Goal: Check status: Check status

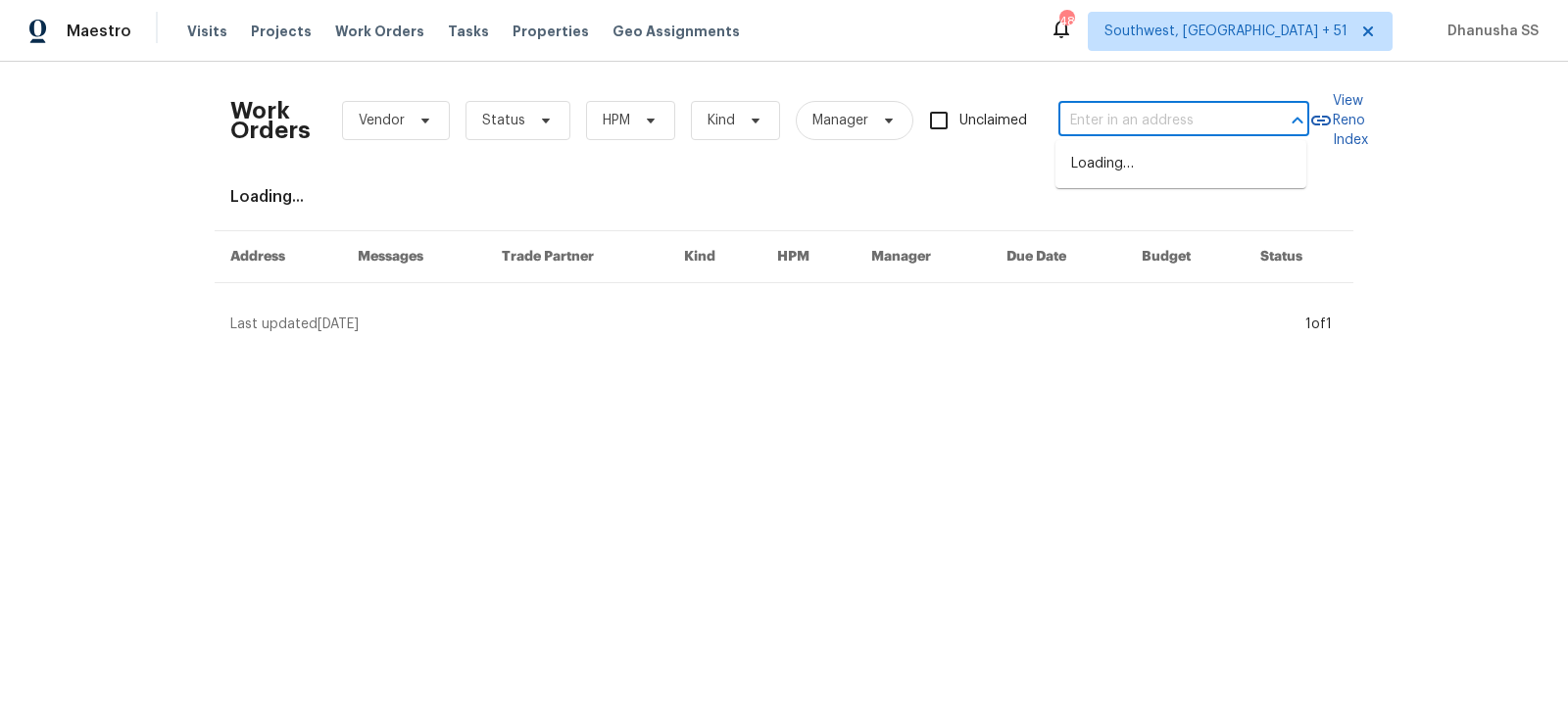
click at [1177, 129] on input "text" at bounding box center [1157, 121] width 196 height 31
paste input "[STREET_ADDRESS]"
type input "[STREET_ADDRESS]"
click at [1160, 156] on li "[STREET_ADDRESS]" at bounding box center [1180, 163] width 251 height 33
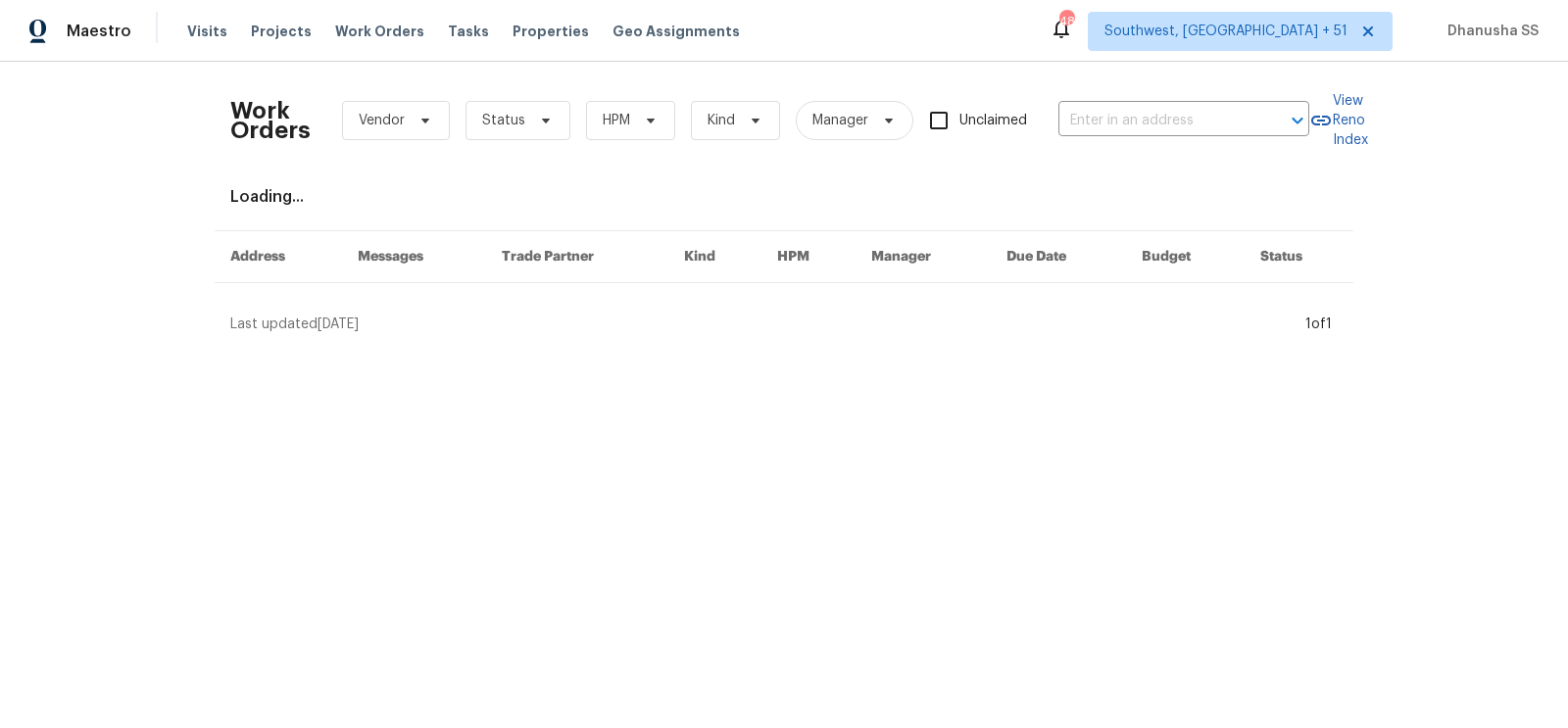
type input "[STREET_ADDRESS]"
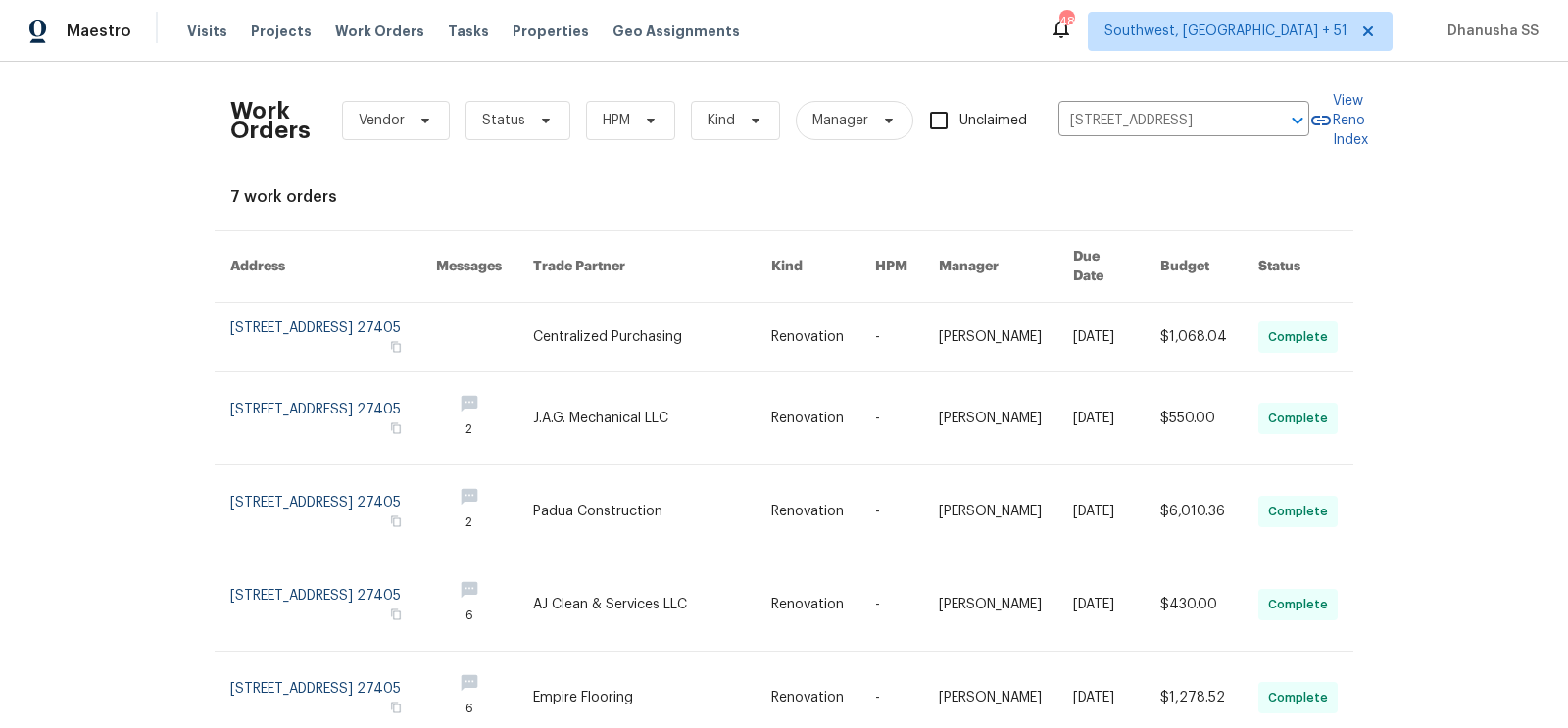
click at [656, 349] on link at bounding box center [652, 336] width 238 height 68
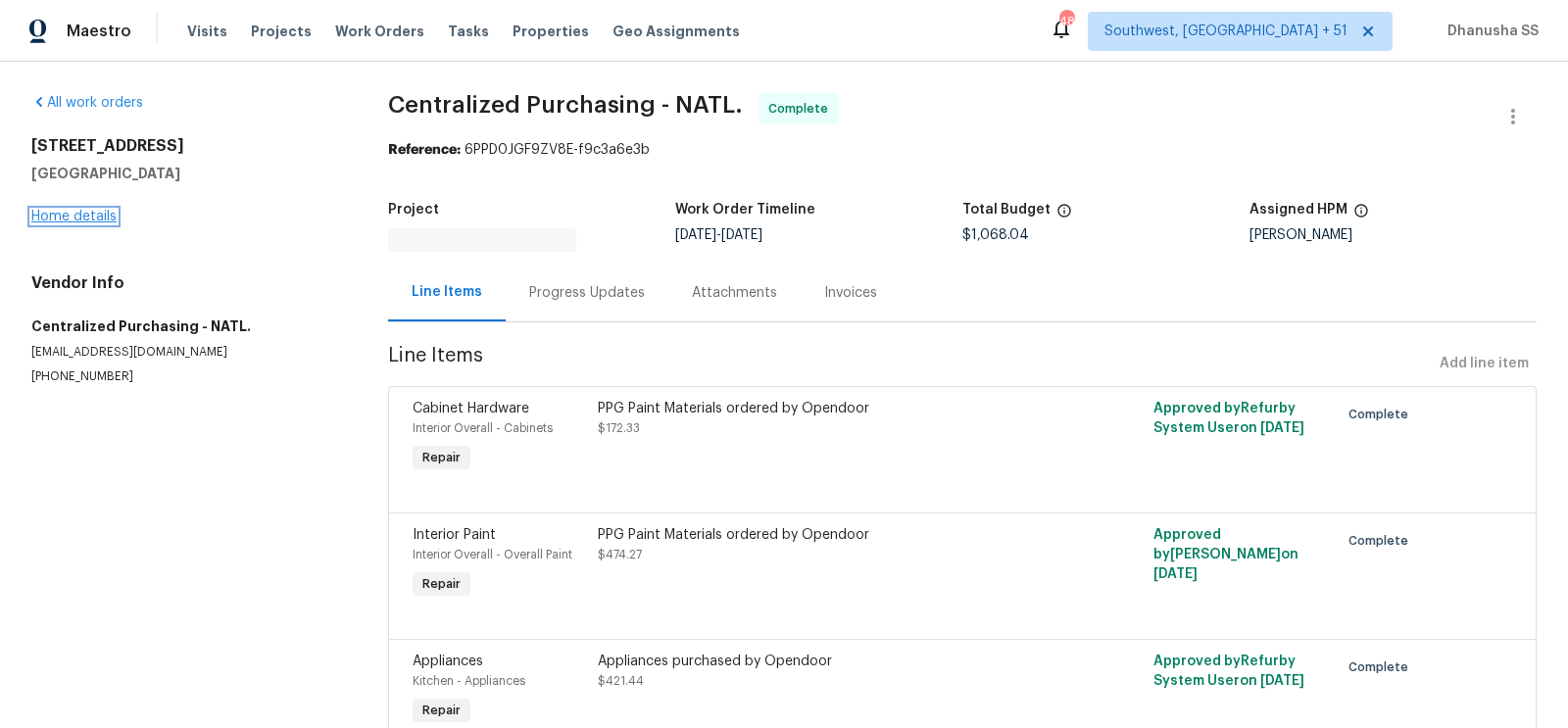
click at [64, 221] on link "Home details" at bounding box center [74, 217] width 85 height 14
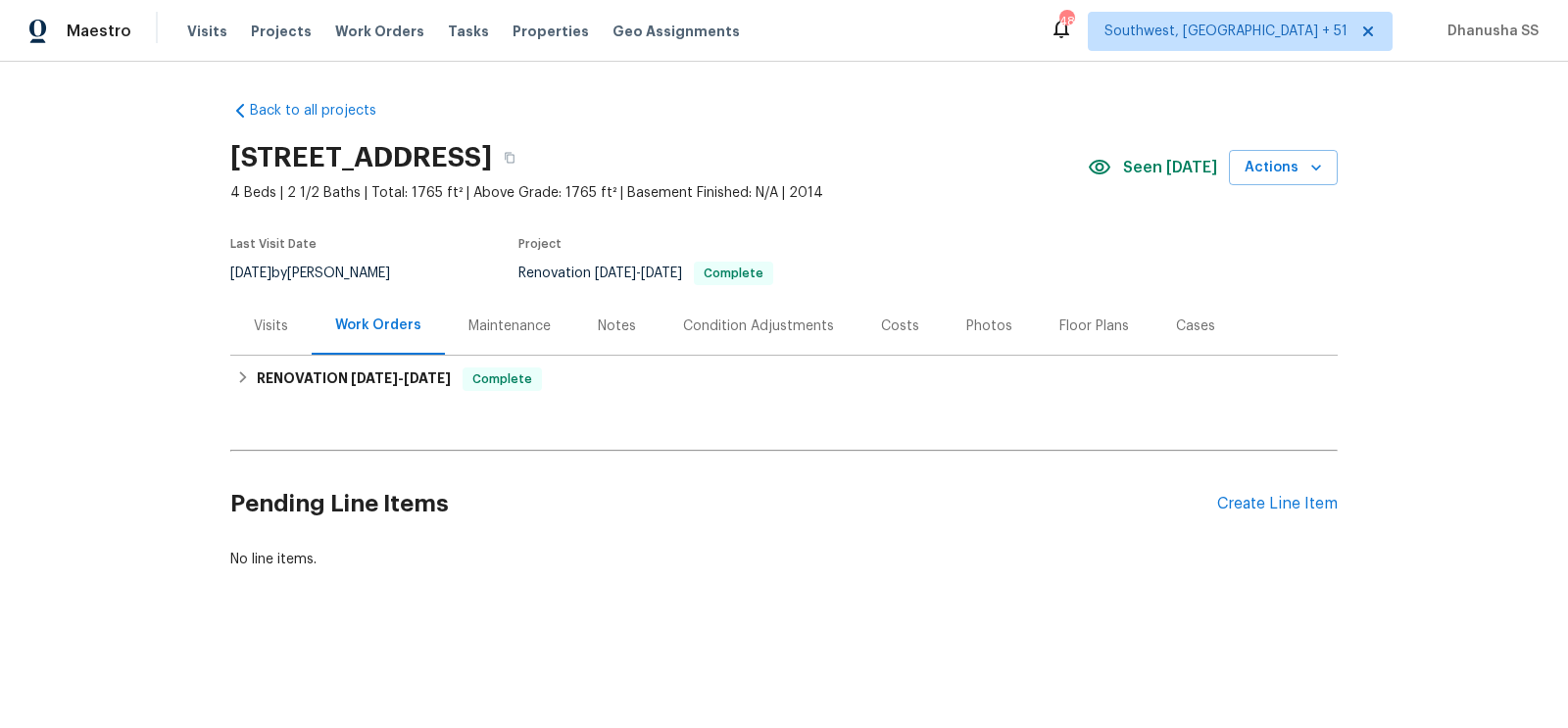
click at [239, 322] on div "Visits" at bounding box center [271, 326] width 81 height 57
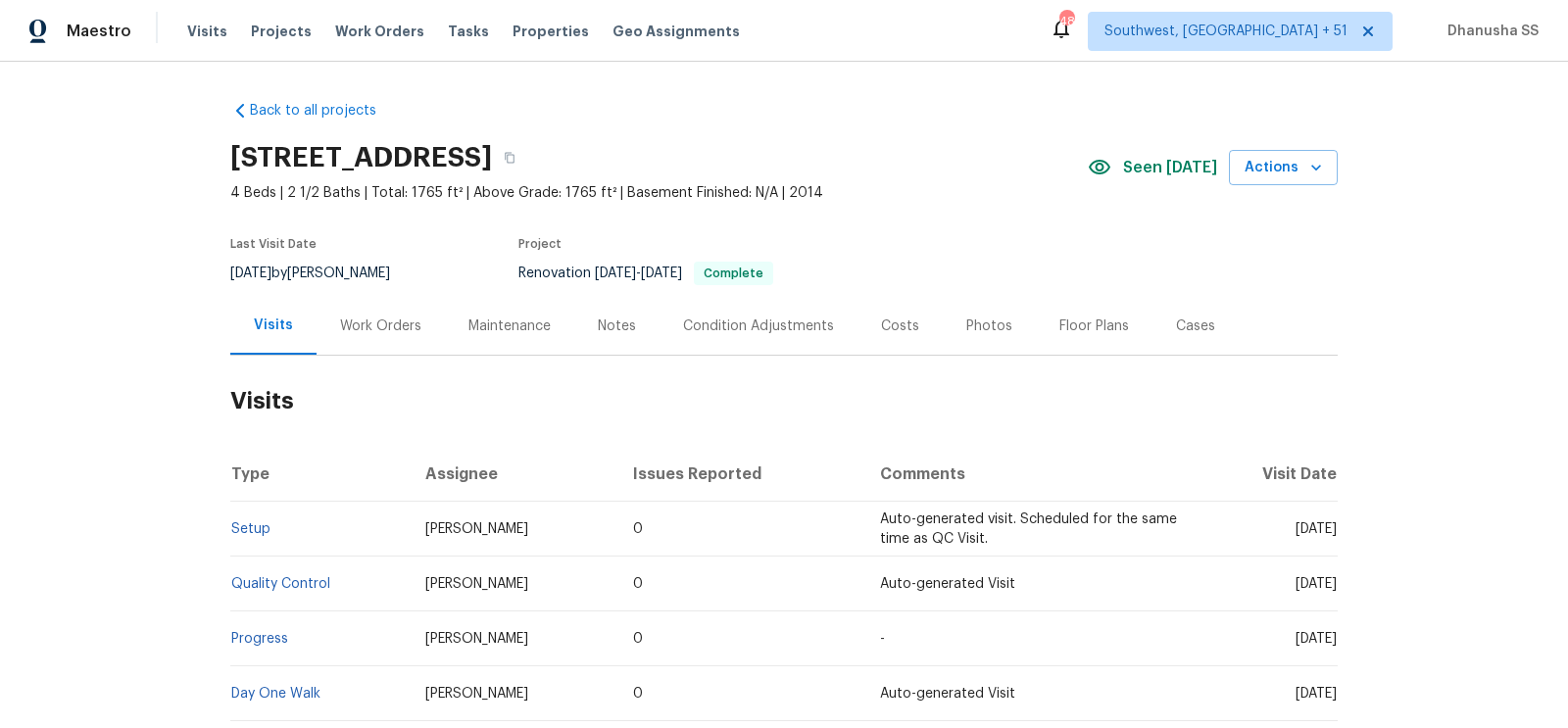
click at [254, 519] on td "Setup" at bounding box center [319, 528] width 179 height 54
click at [247, 537] on td "Setup" at bounding box center [319, 528] width 179 height 54
click at [247, 529] on link "Setup" at bounding box center [251, 529] width 40 height 14
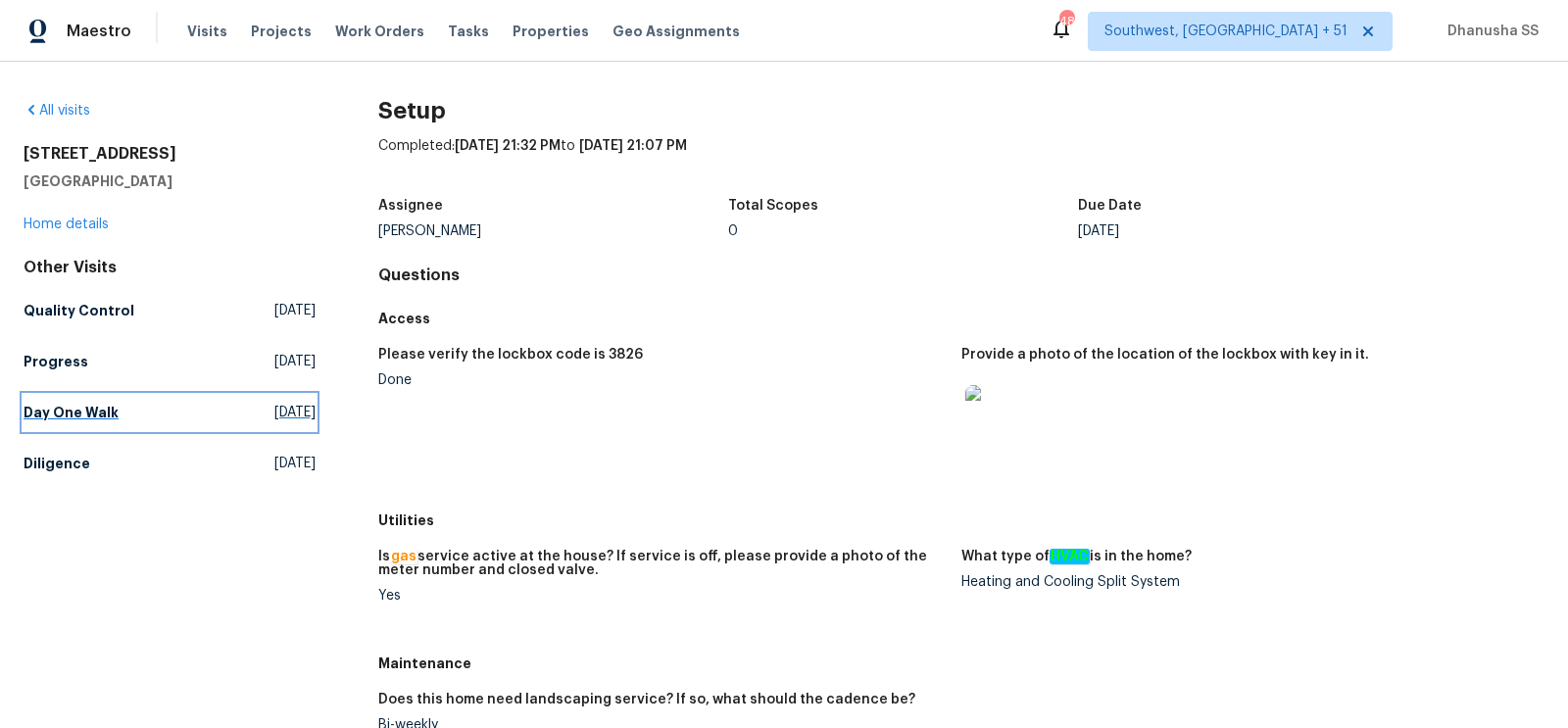
click at [275, 420] on span "[DATE]" at bounding box center [295, 412] width 42 height 20
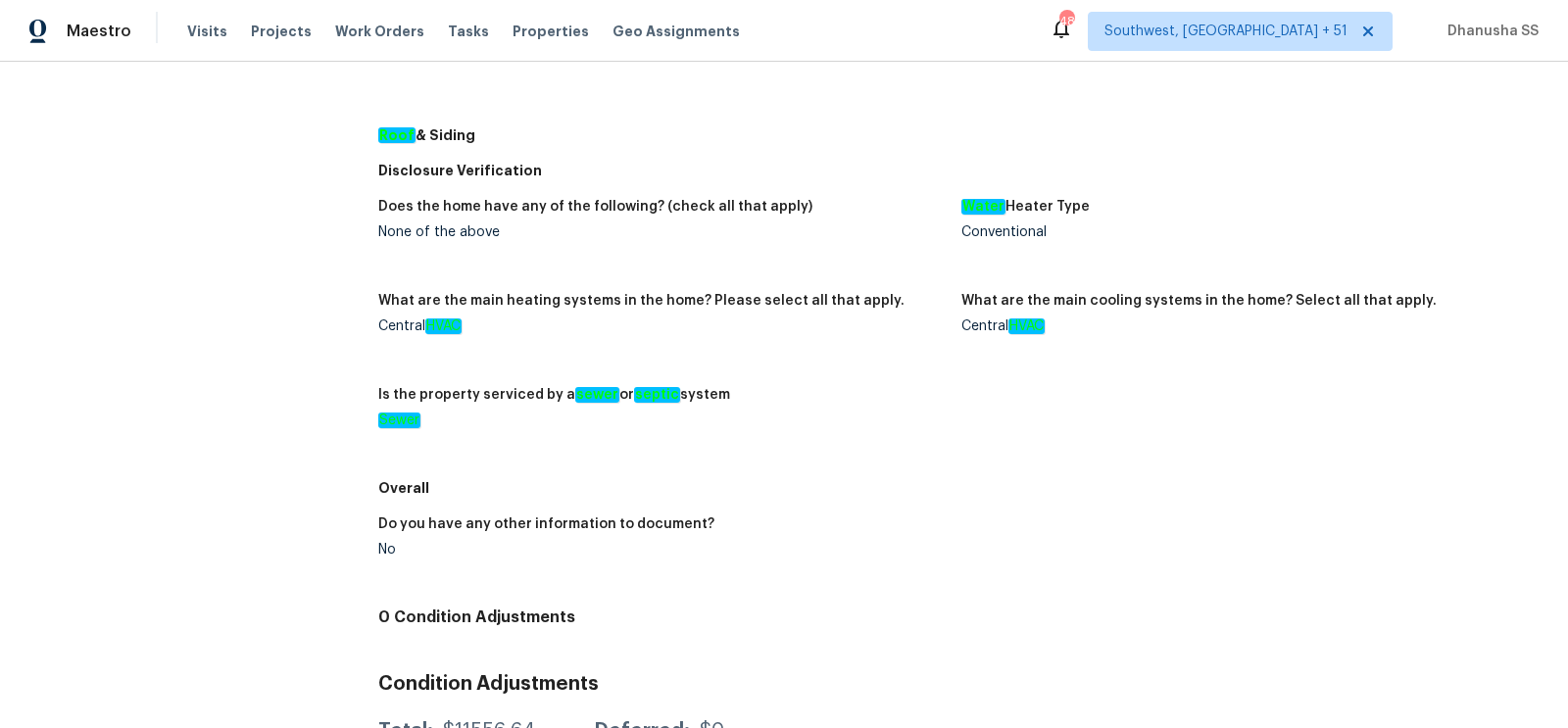
scroll to position [101, 0]
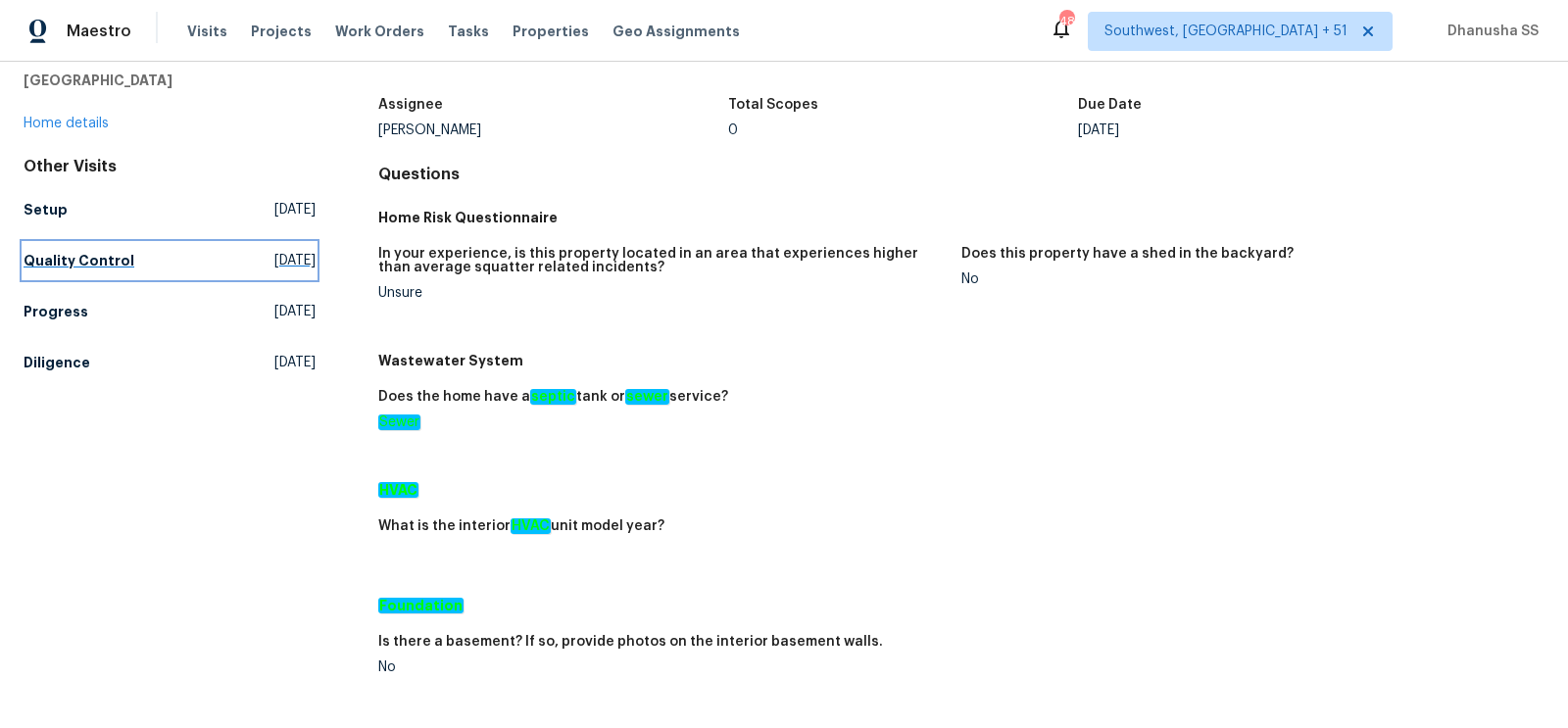
click at [277, 271] on link "Quality Control [DATE]" at bounding box center [169, 260] width 292 height 36
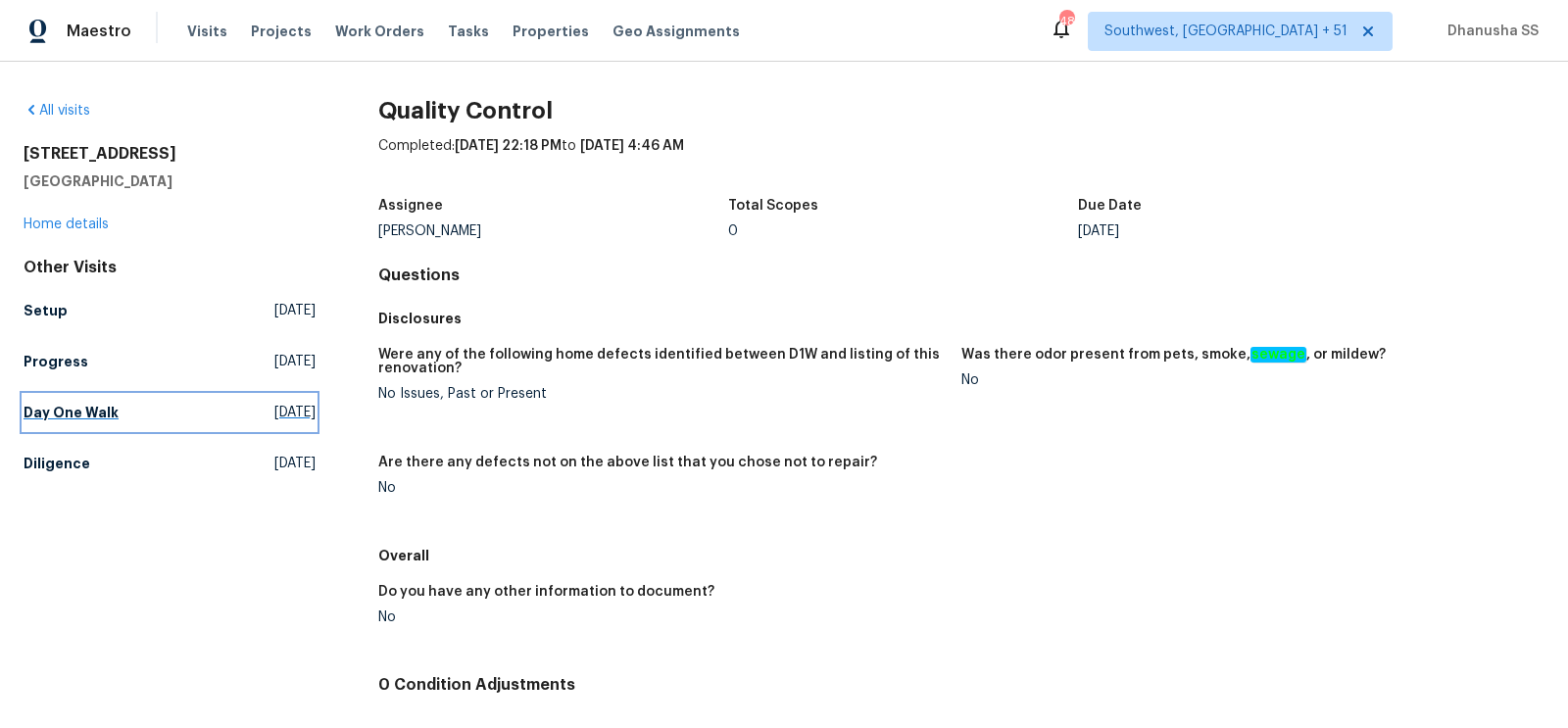
click at [275, 406] on span "[DATE]" at bounding box center [295, 412] width 42 height 20
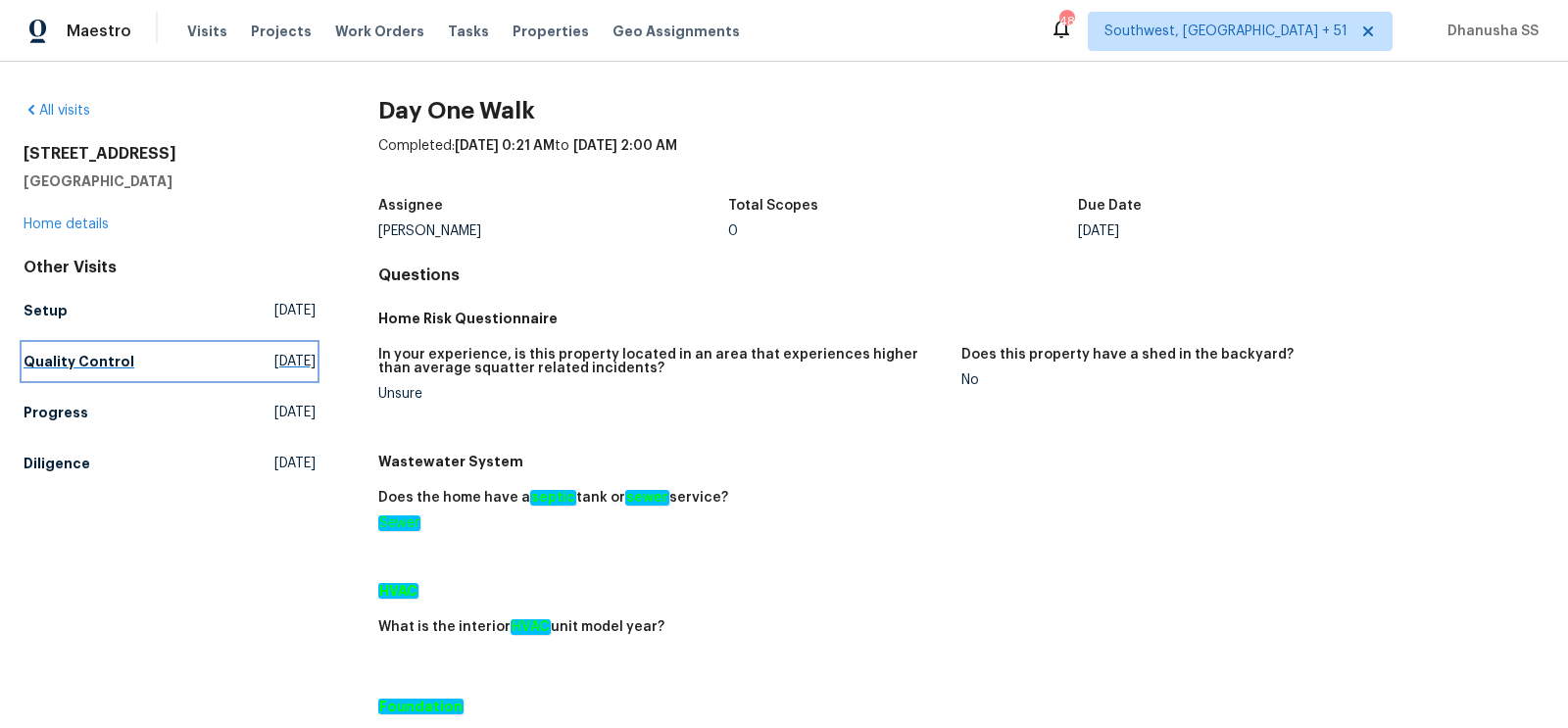
click at [278, 363] on span "[DATE]" at bounding box center [295, 362] width 42 height 20
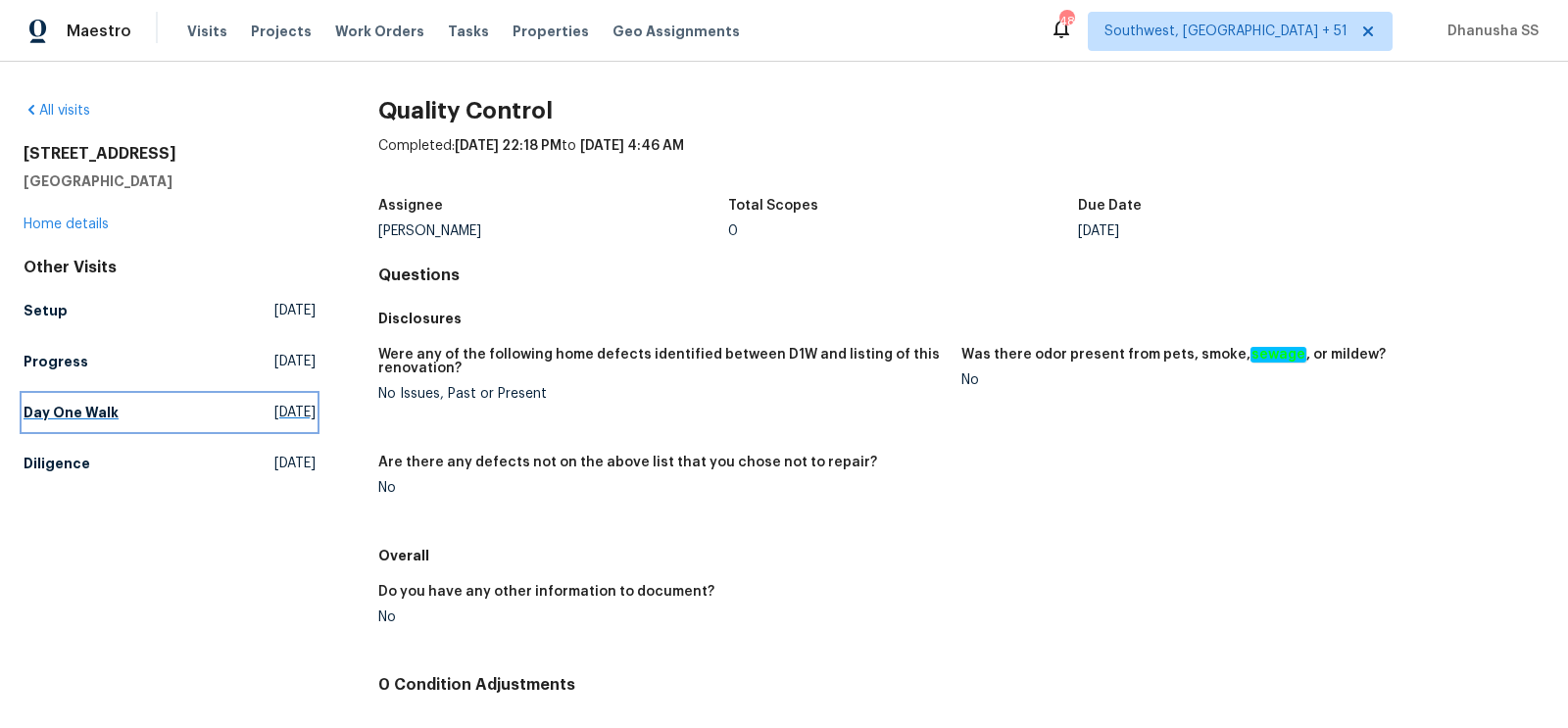
click at [262, 395] on link "Day One Walk [DATE]" at bounding box center [169, 412] width 292 height 36
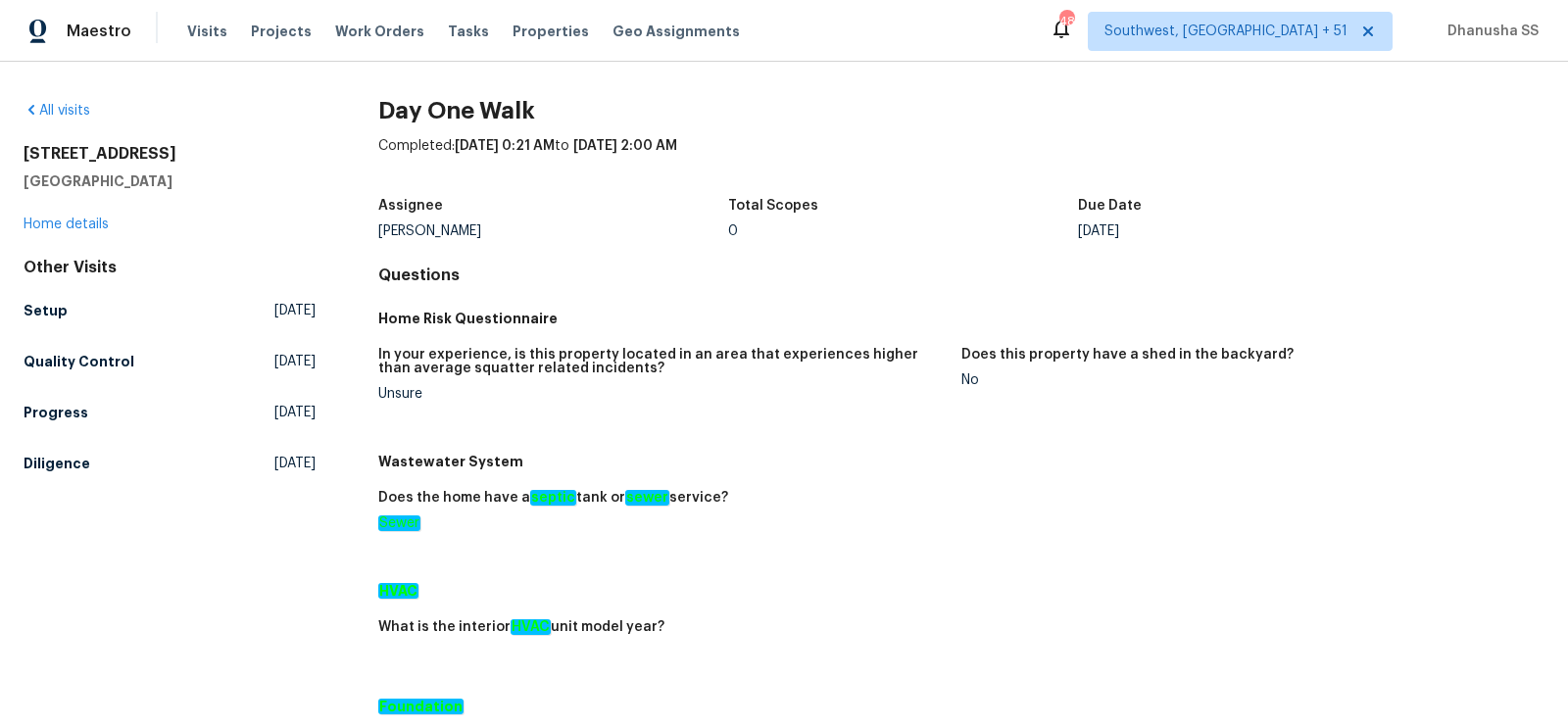
click at [65, 335] on div "Other Visits Setup [DATE] Quality Control [DATE] Progress [DATE] Diligence [DAT…" at bounding box center [169, 368] width 292 height 223
click at [56, 310] on h5 "Setup" at bounding box center [46, 310] width 44 height 20
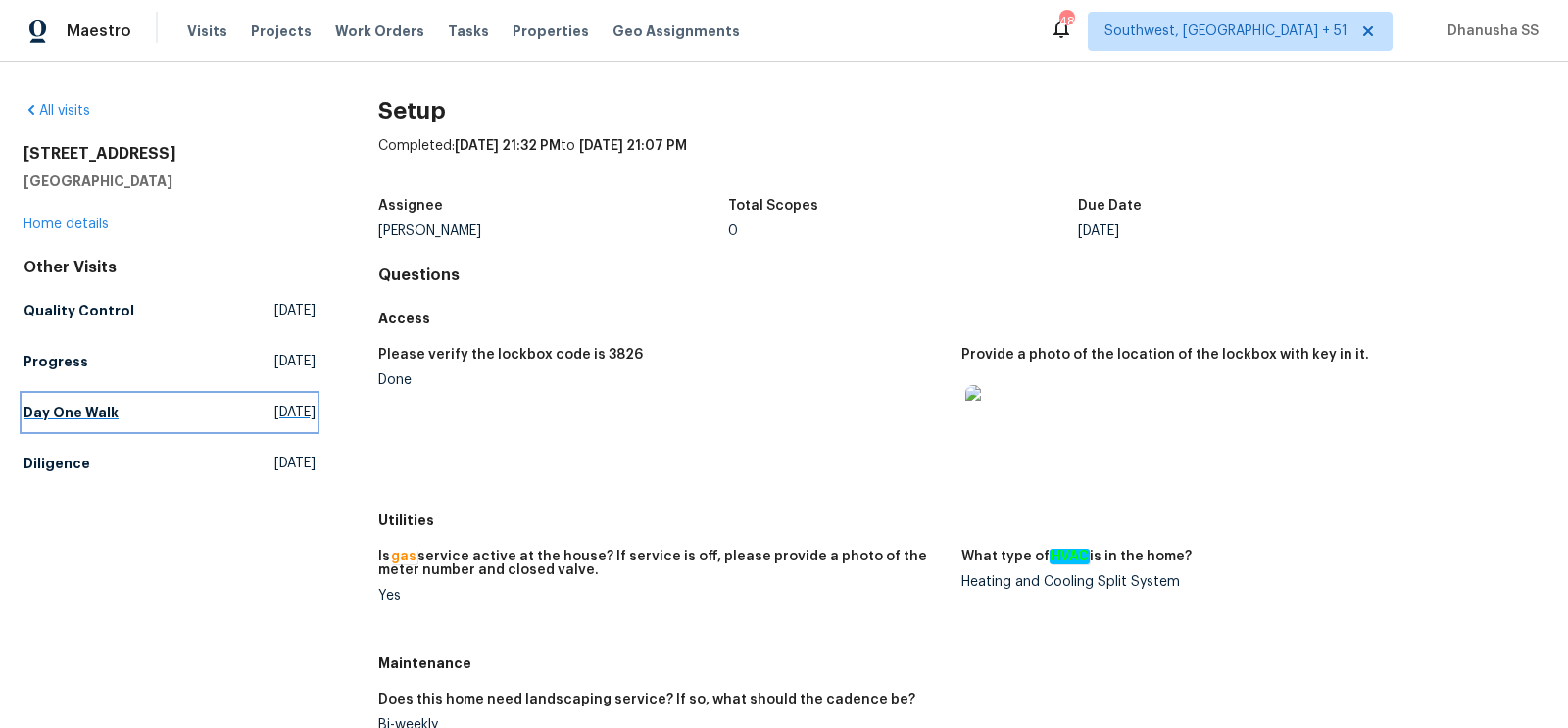
click at [119, 413] on link "Day One Walk [DATE]" at bounding box center [169, 412] width 292 height 36
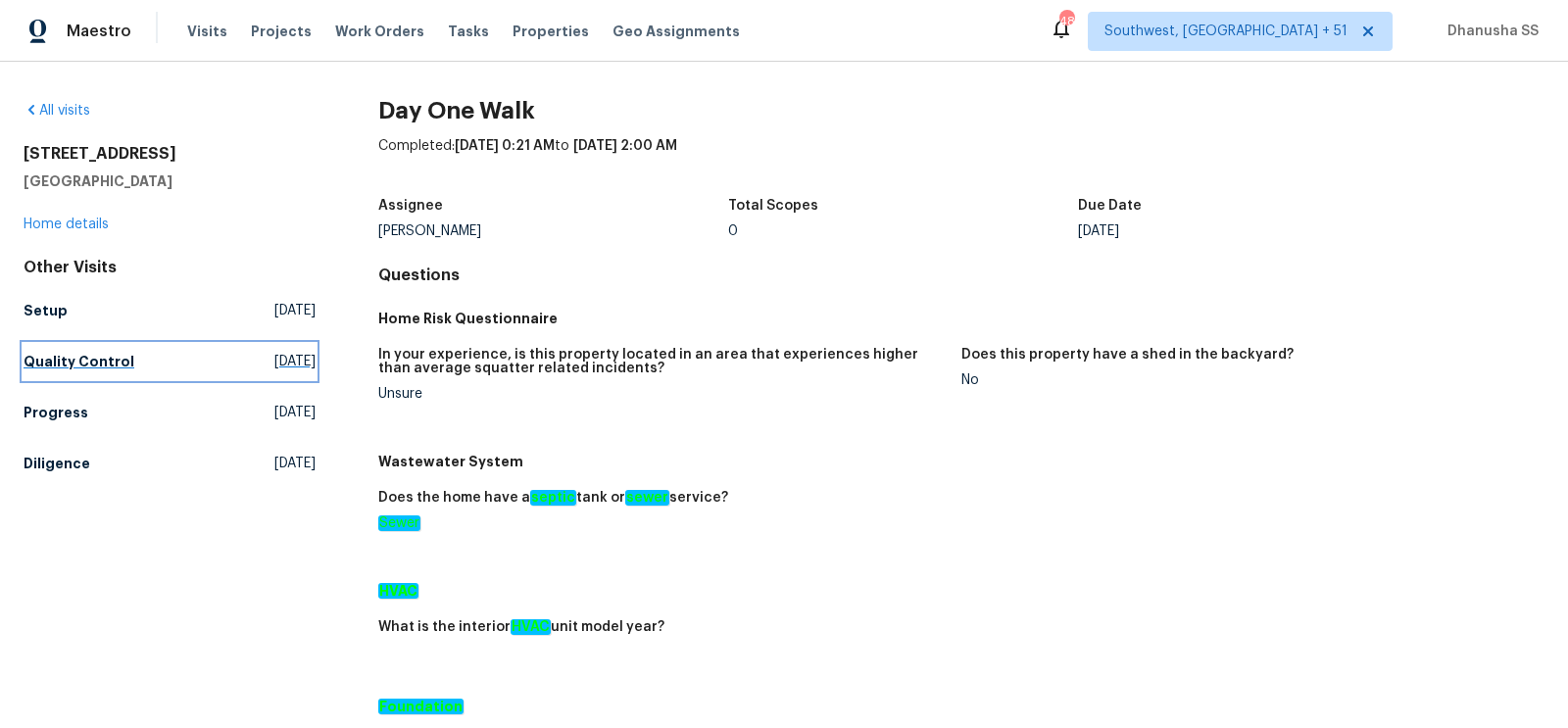
click at [275, 361] on span "[DATE]" at bounding box center [295, 362] width 42 height 20
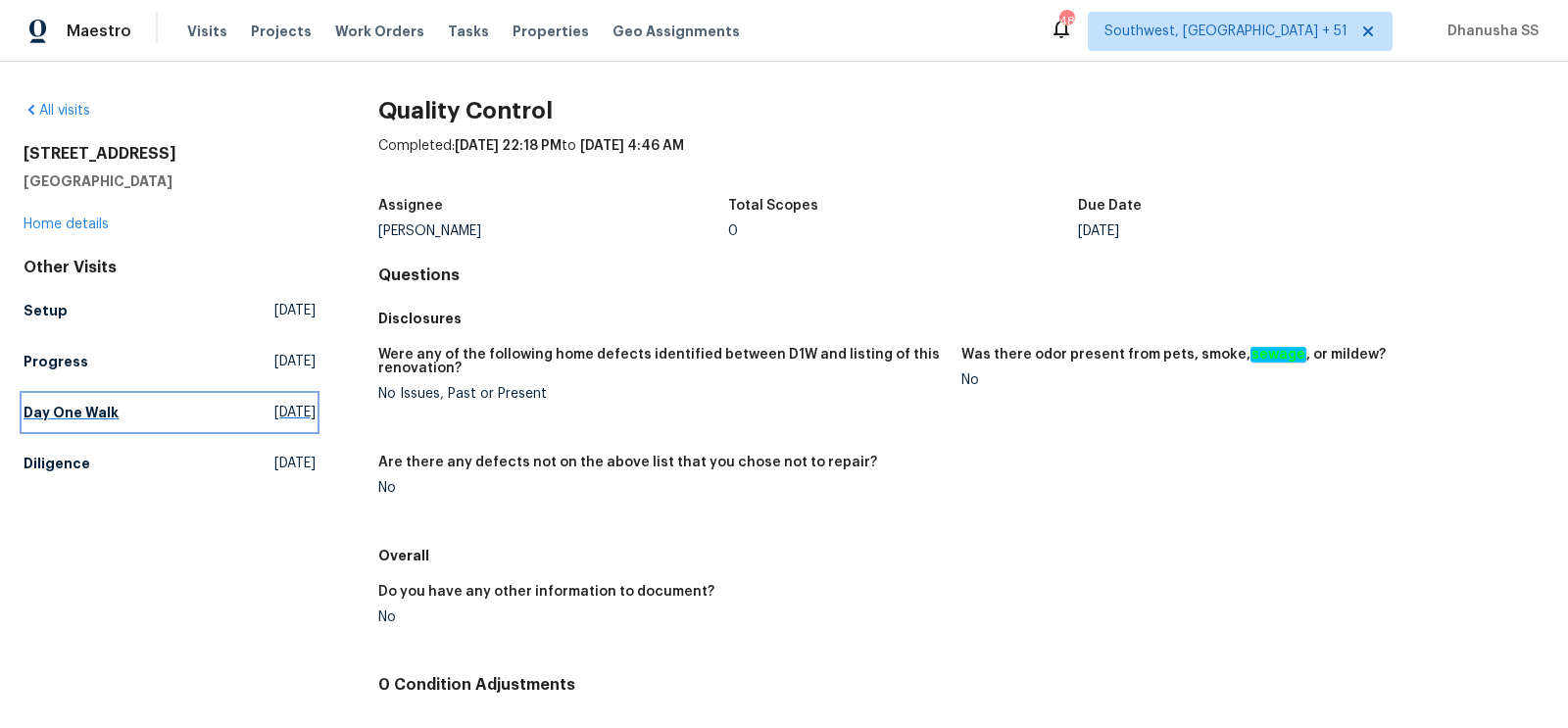
click at [246, 427] on link "Day One Walk [DATE]" at bounding box center [169, 412] width 292 height 36
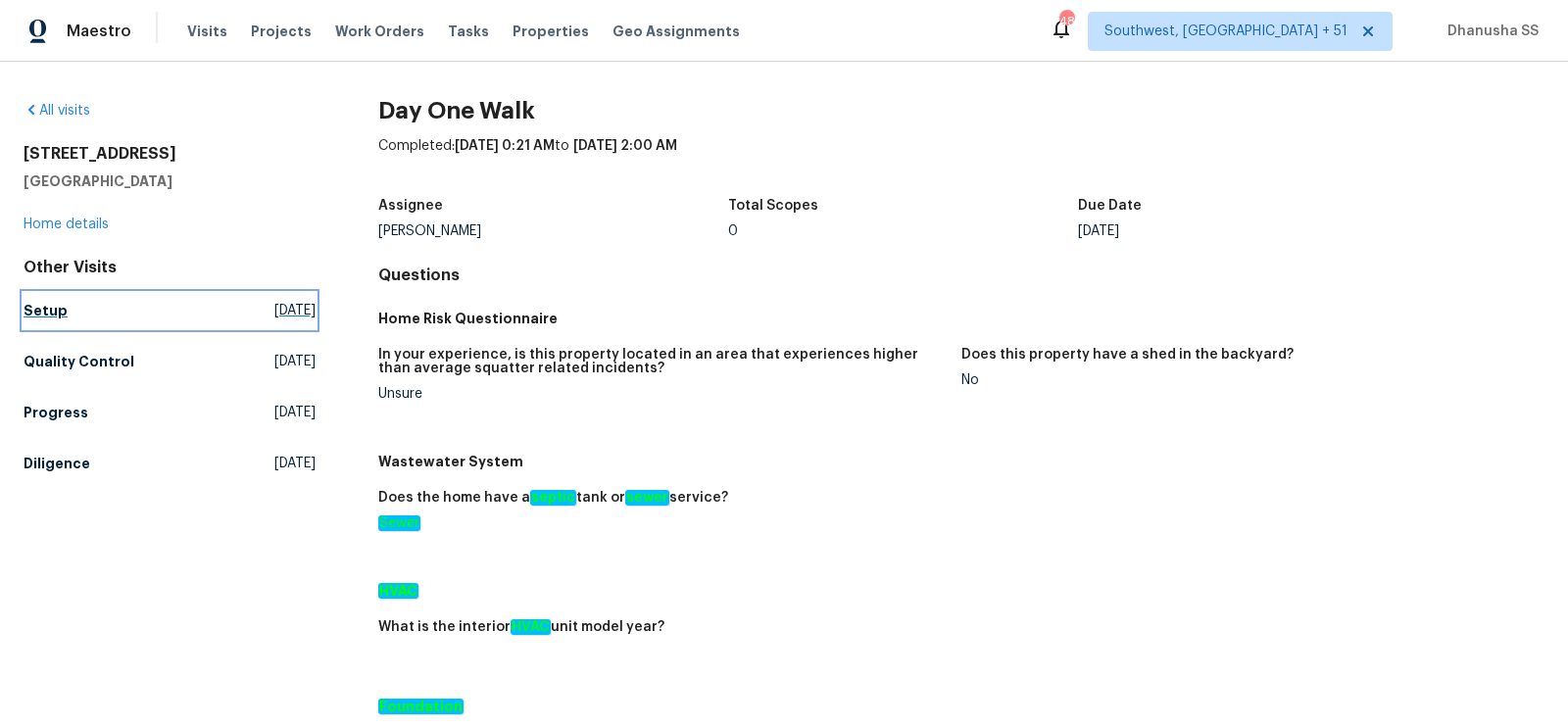
click at [276, 310] on span "[DATE]" at bounding box center [295, 310] width 42 height 20
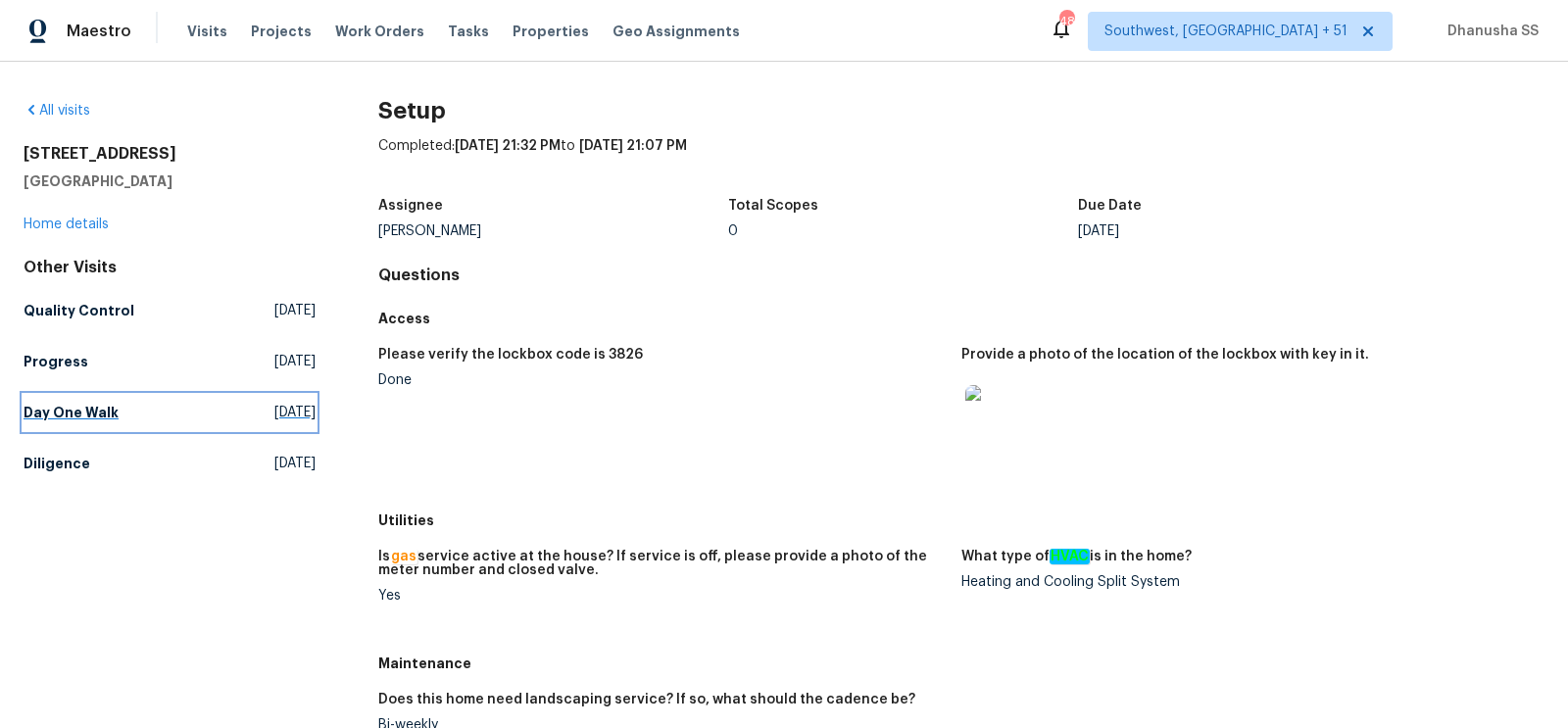
click at [275, 413] on span "[DATE]" at bounding box center [295, 412] width 42 height 20
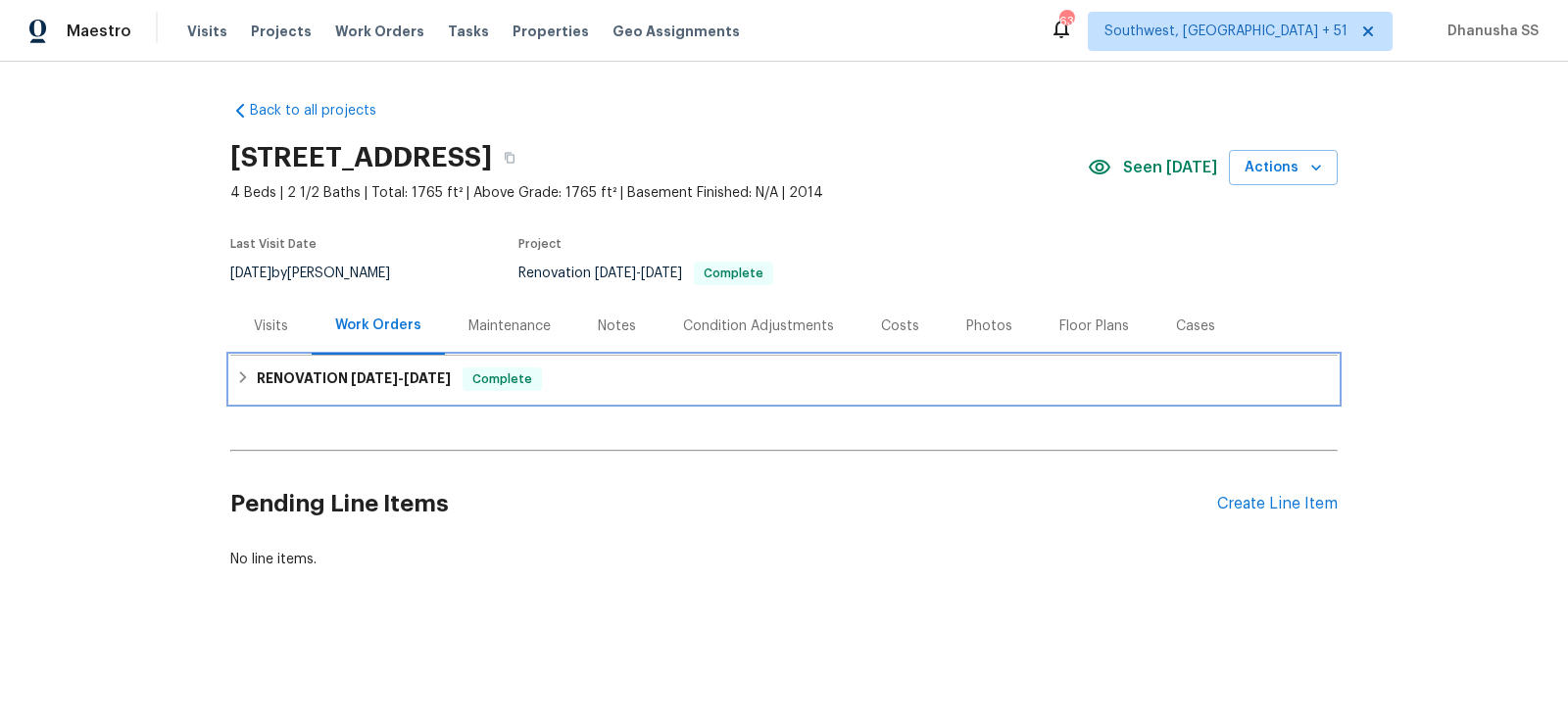
click at [619, 375] on div "RENOVATION 9/3/25 - 9/16/25 Complete" at bounding box center [783, 379] width 1095 height 24
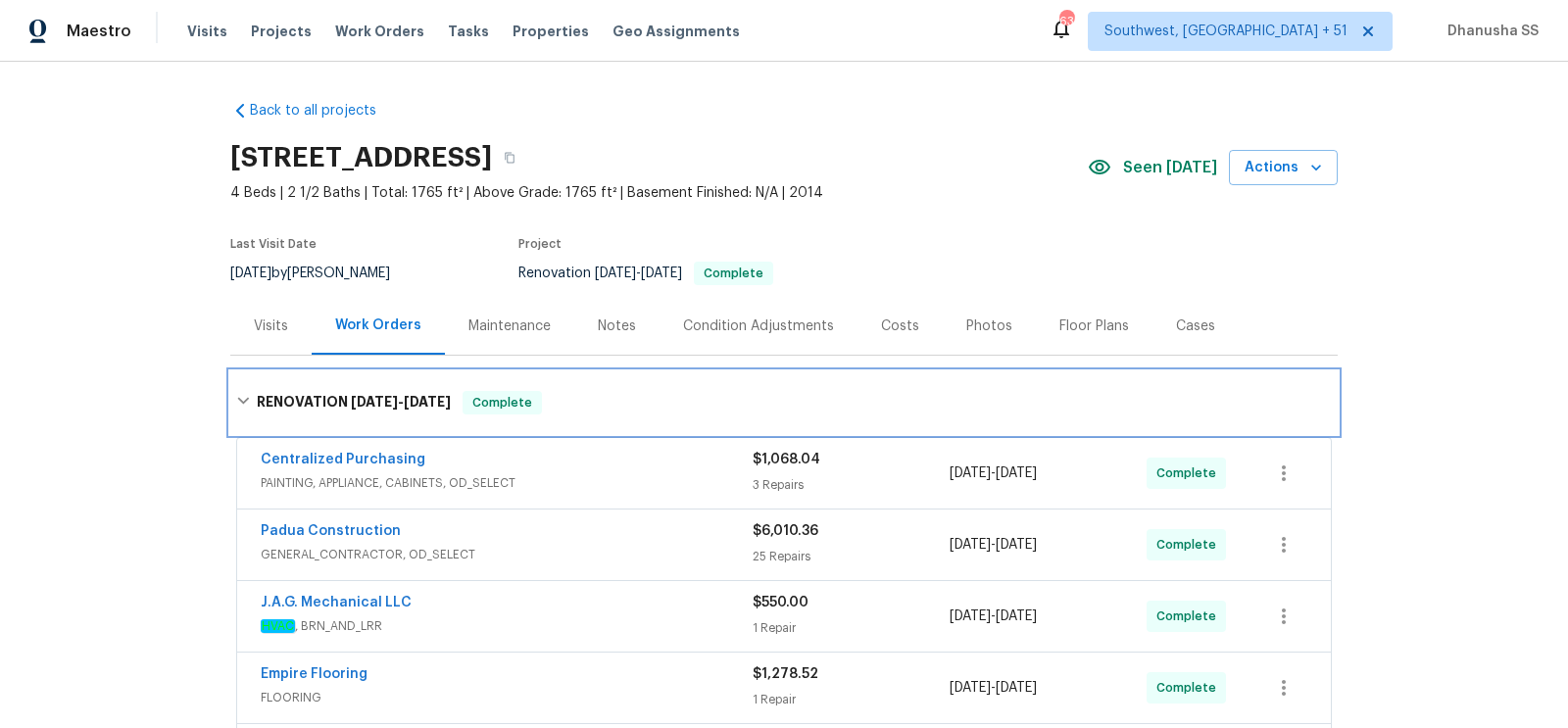
scroll to position [437, 0]
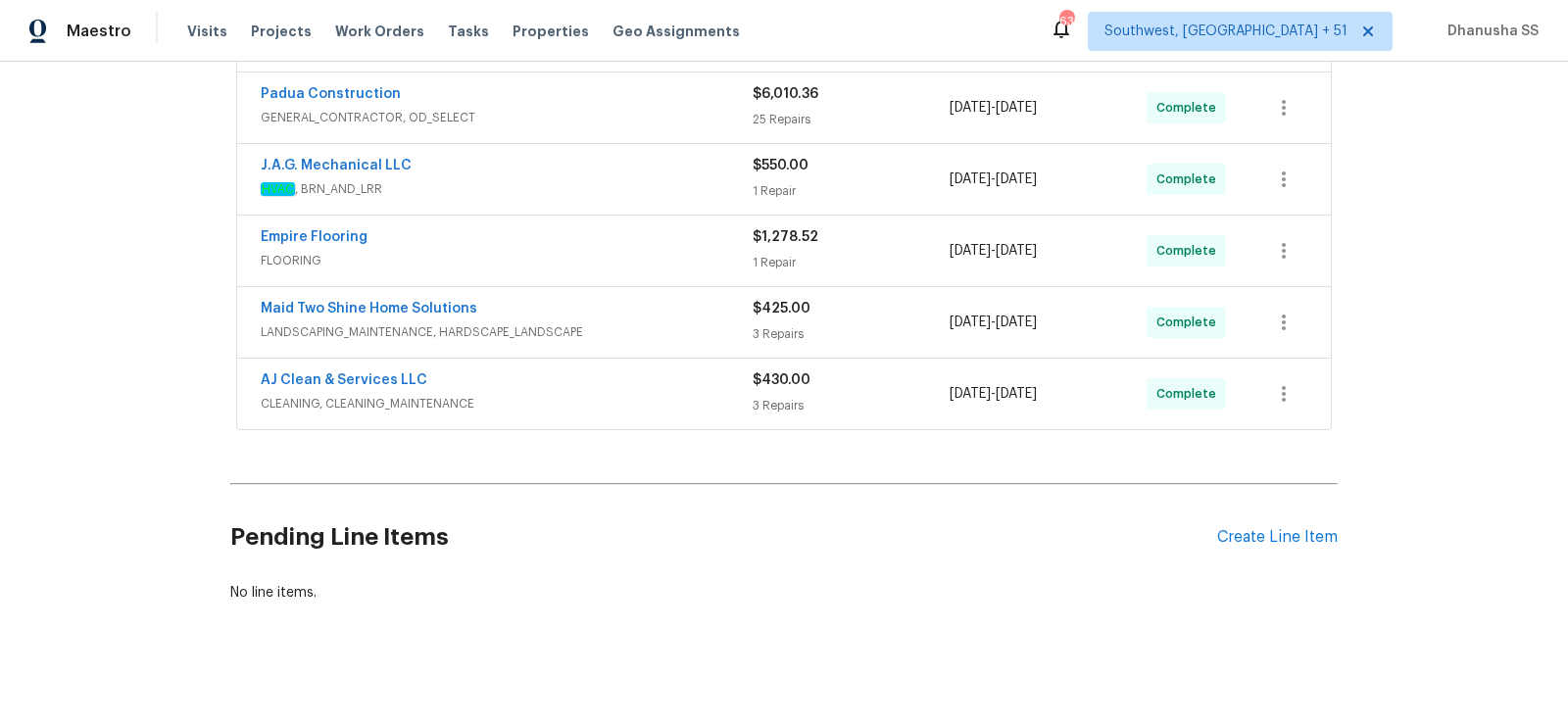
click at [694, 395] on span "CLEANING, CLEANING_MAINTENANCE" at bounding box center [506, 403] width 492 height 20
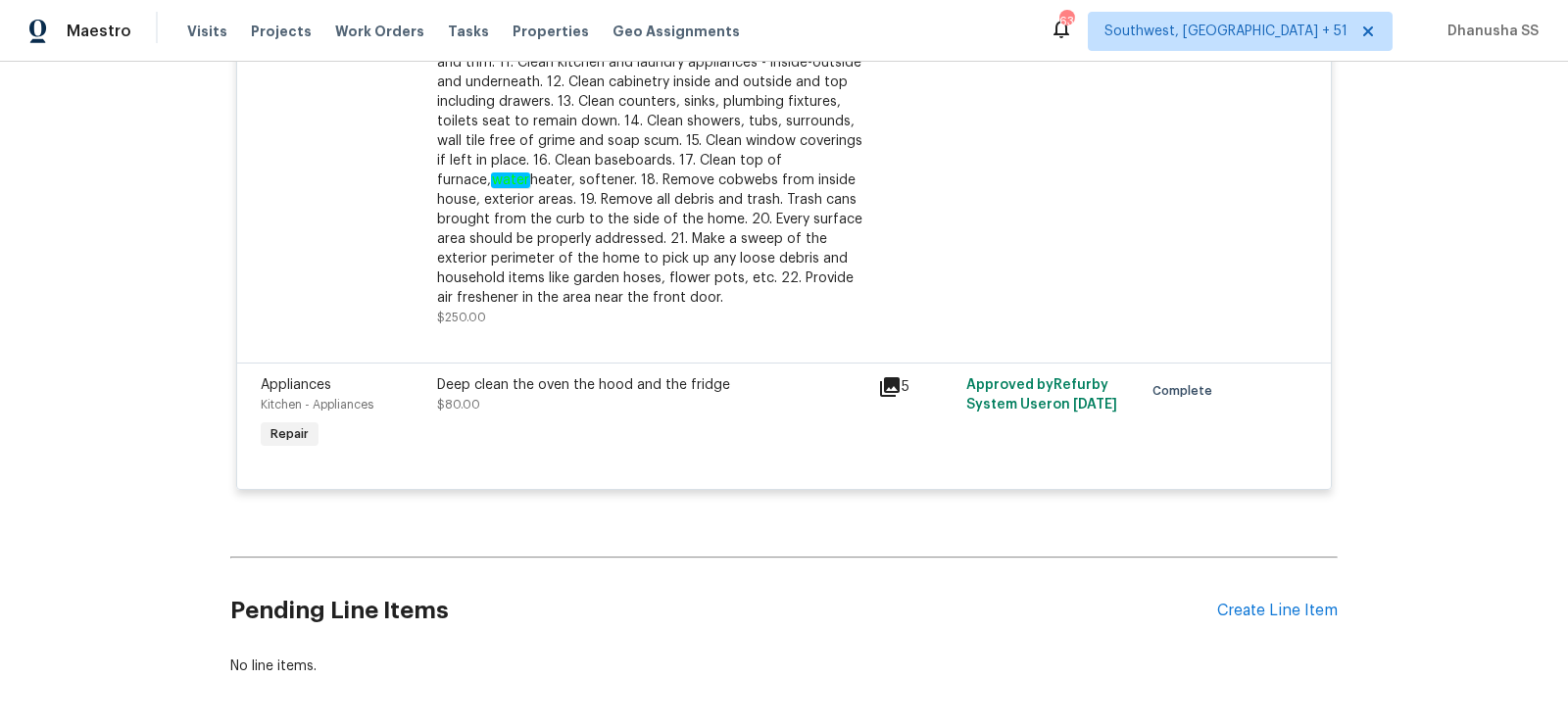
scroll to position [477, 0]
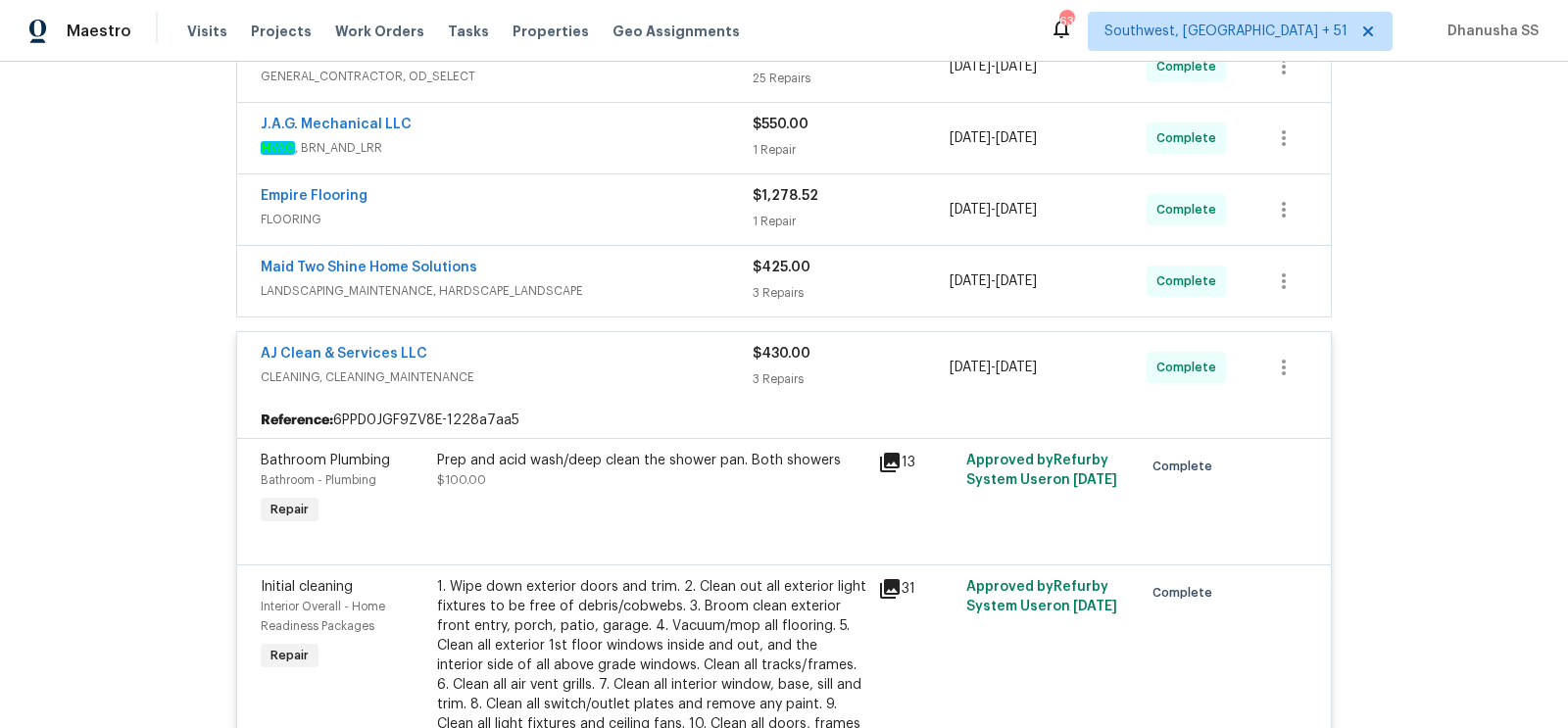
click at [692, 285] on span "LANDSCAPING_MAINTENANCE, HARDSCAPE_LANDSCAPE" at bounding box center [506, 291] width 492 height 20
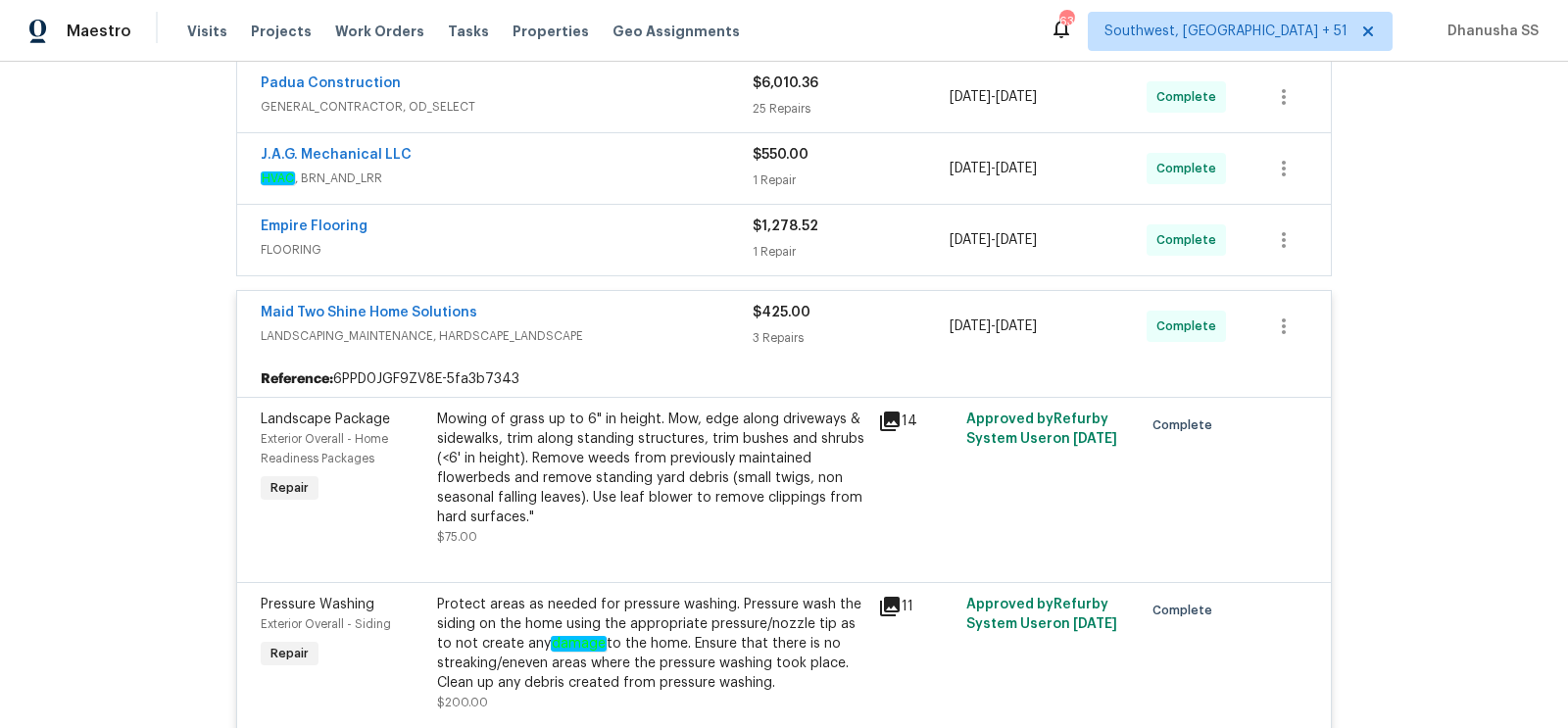
scroll to position [389, 0]
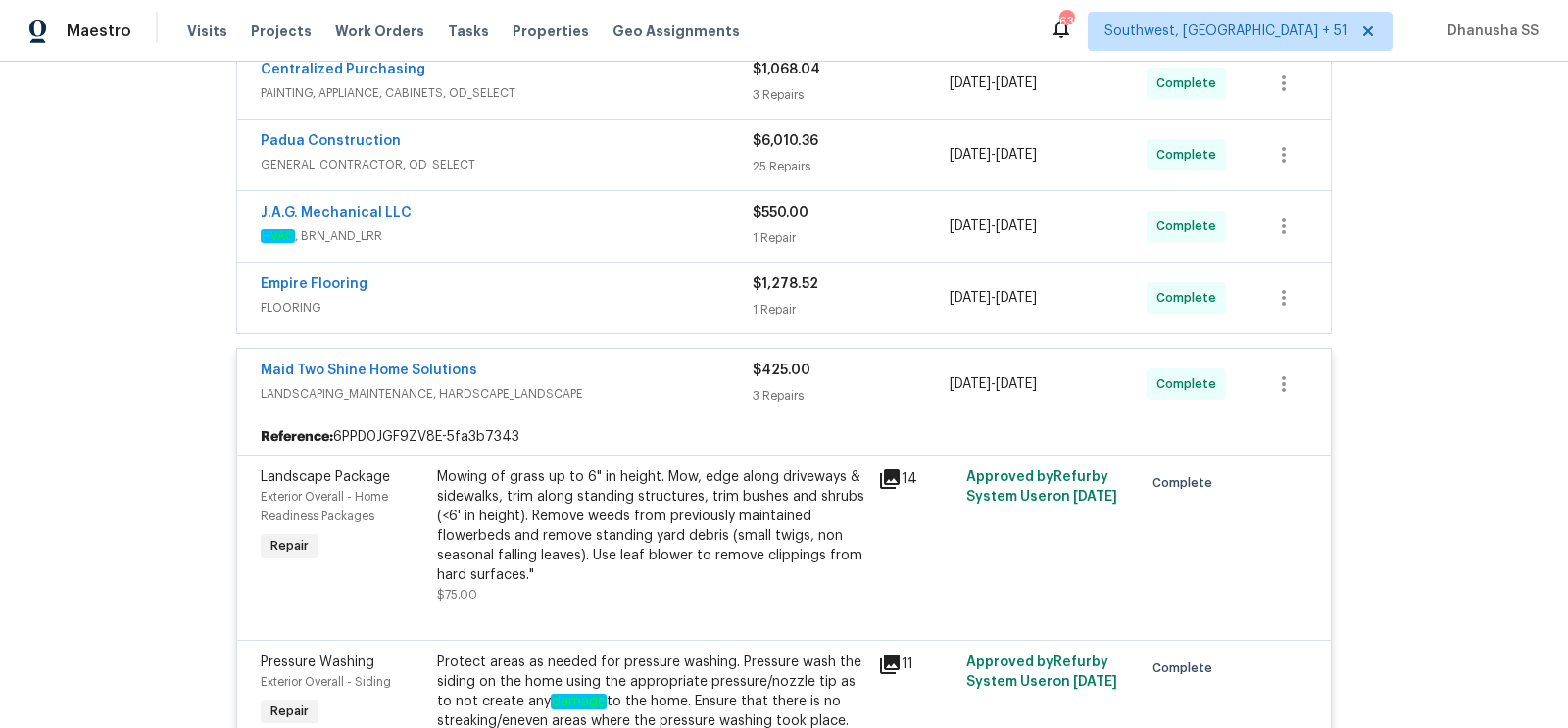
click at [693, 289] on div "Empire Flooring" at bounding box center [506, 286] width 492 height 24
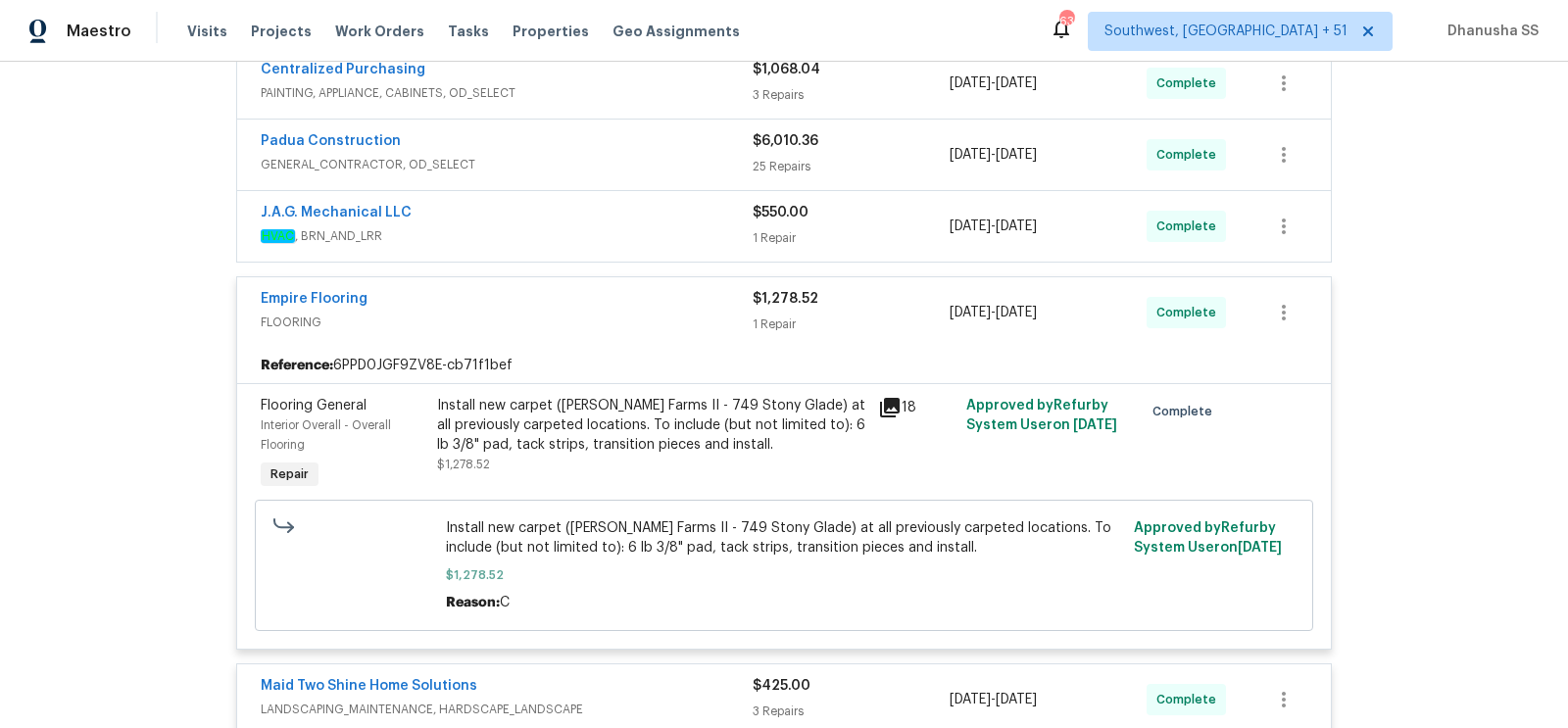
click at [645, 226] on span "HVAC , BRN_AND_LRR" at bounding box center [506, 236] width 492 height 20
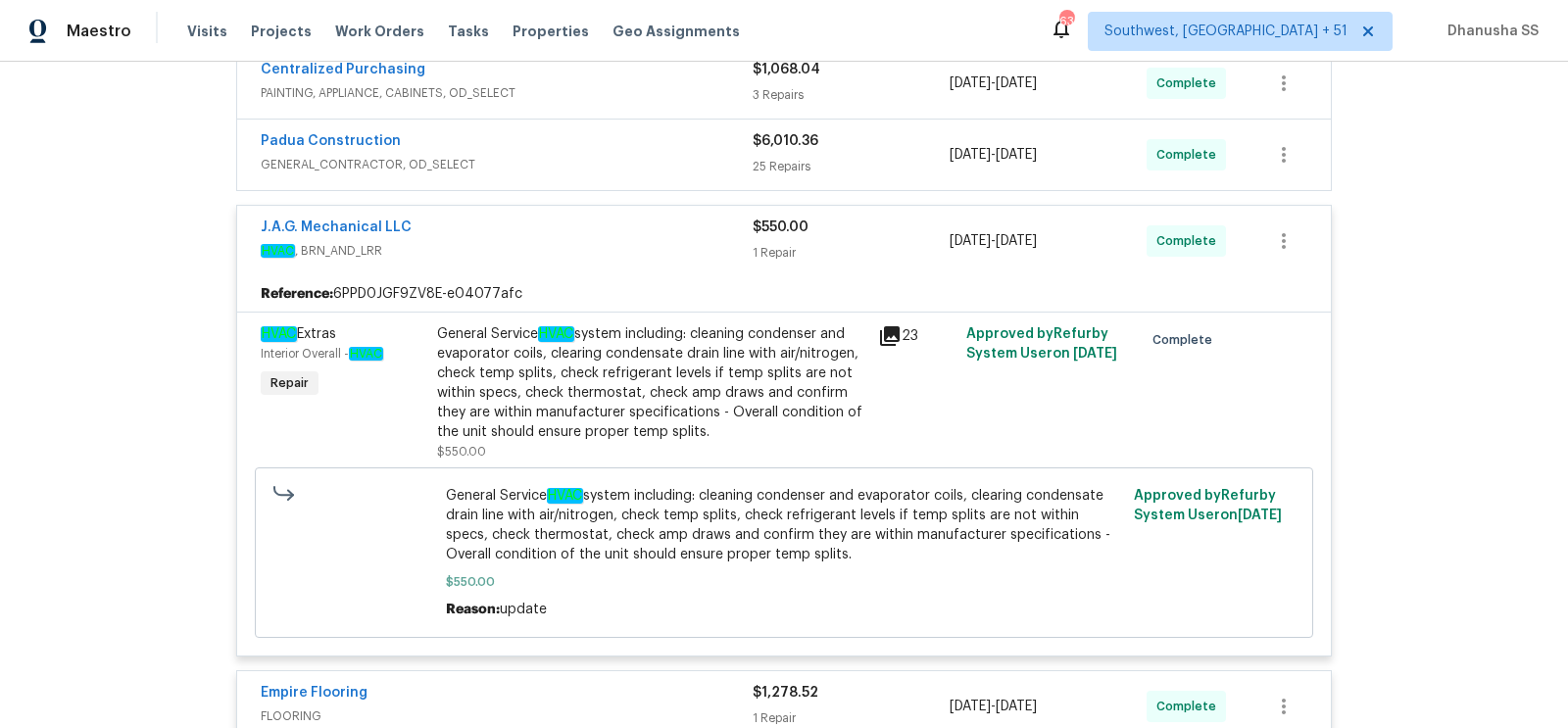
scroll to position [240, 0]
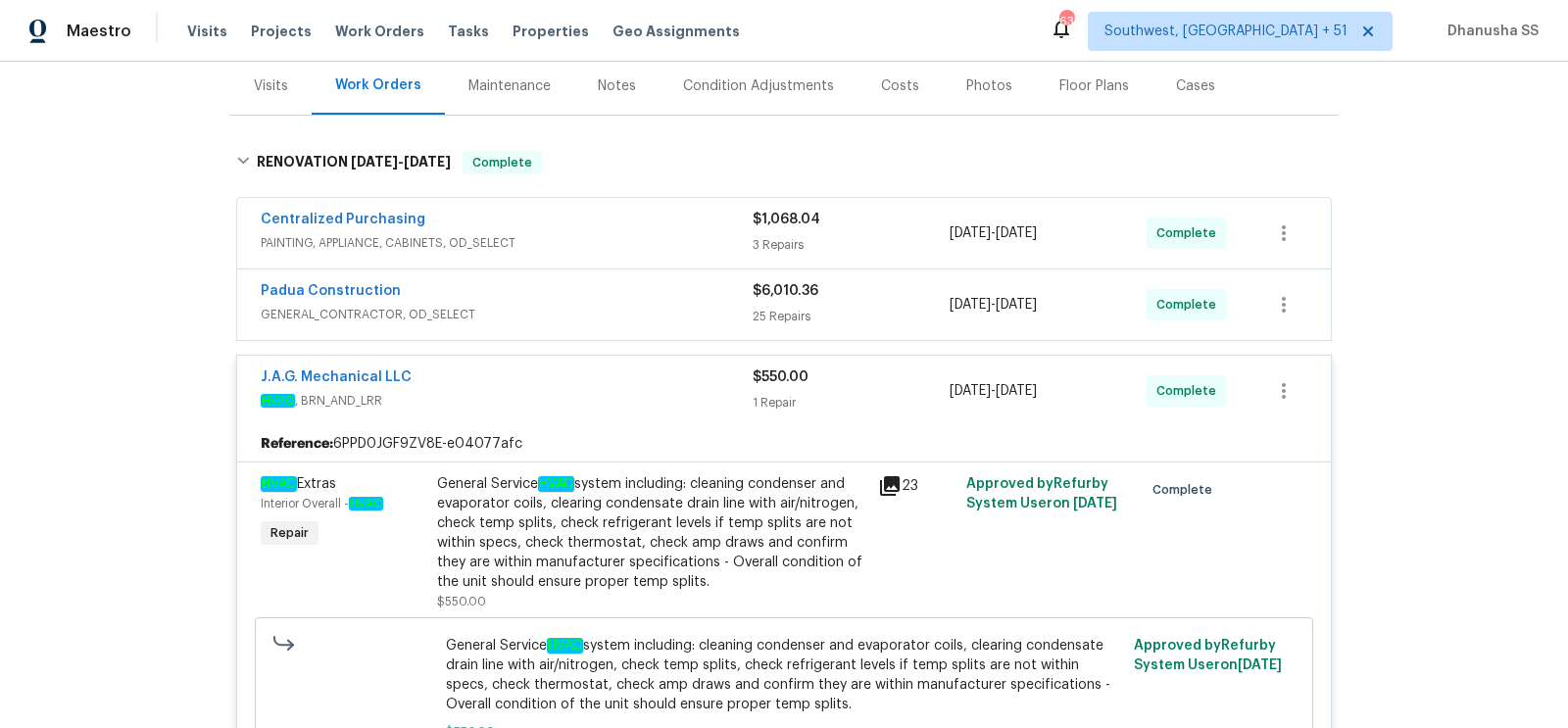
click at [657, 291] on div "Padua Construction" at bounding box center [506, 293] width 492 height 24
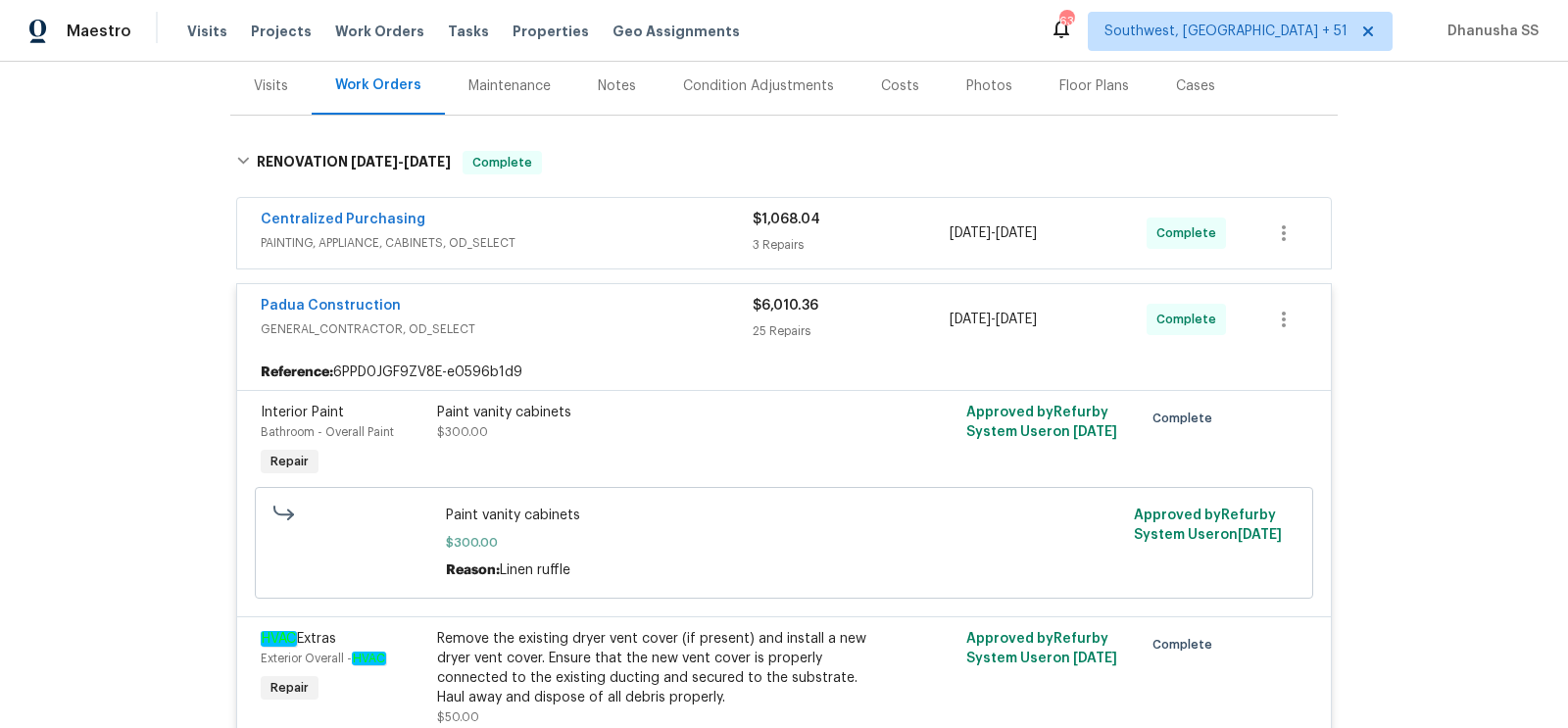
click at [640, 211] on div "Centralized Purchasing" at bounding box center [506, 222] width 492 height 24
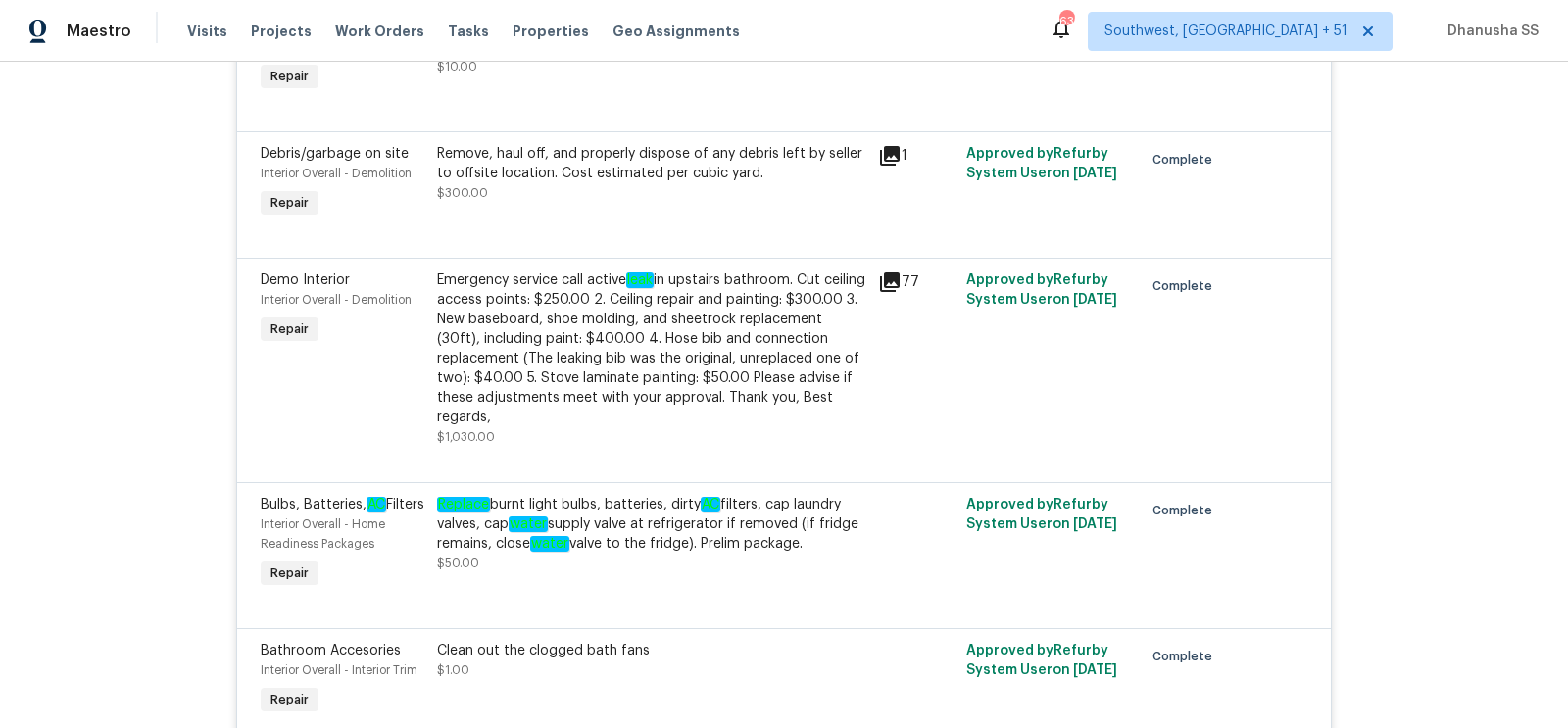
scroll to position [3401, 0]
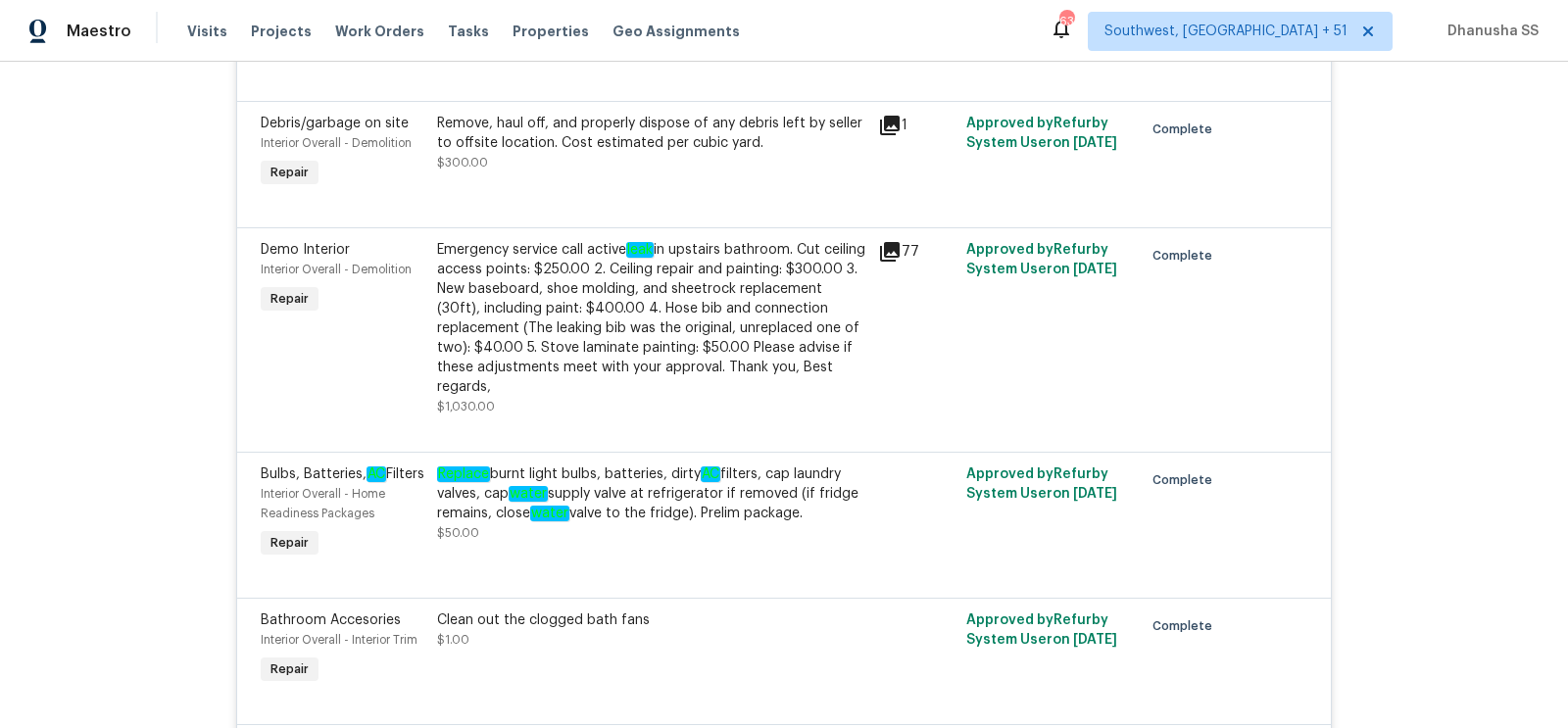
click at [660, 323] on div "Emergency service call active leak in upstairs bathroom. Cut ceiling access poi…" at bounding box center [651, 318] width 429 height 156
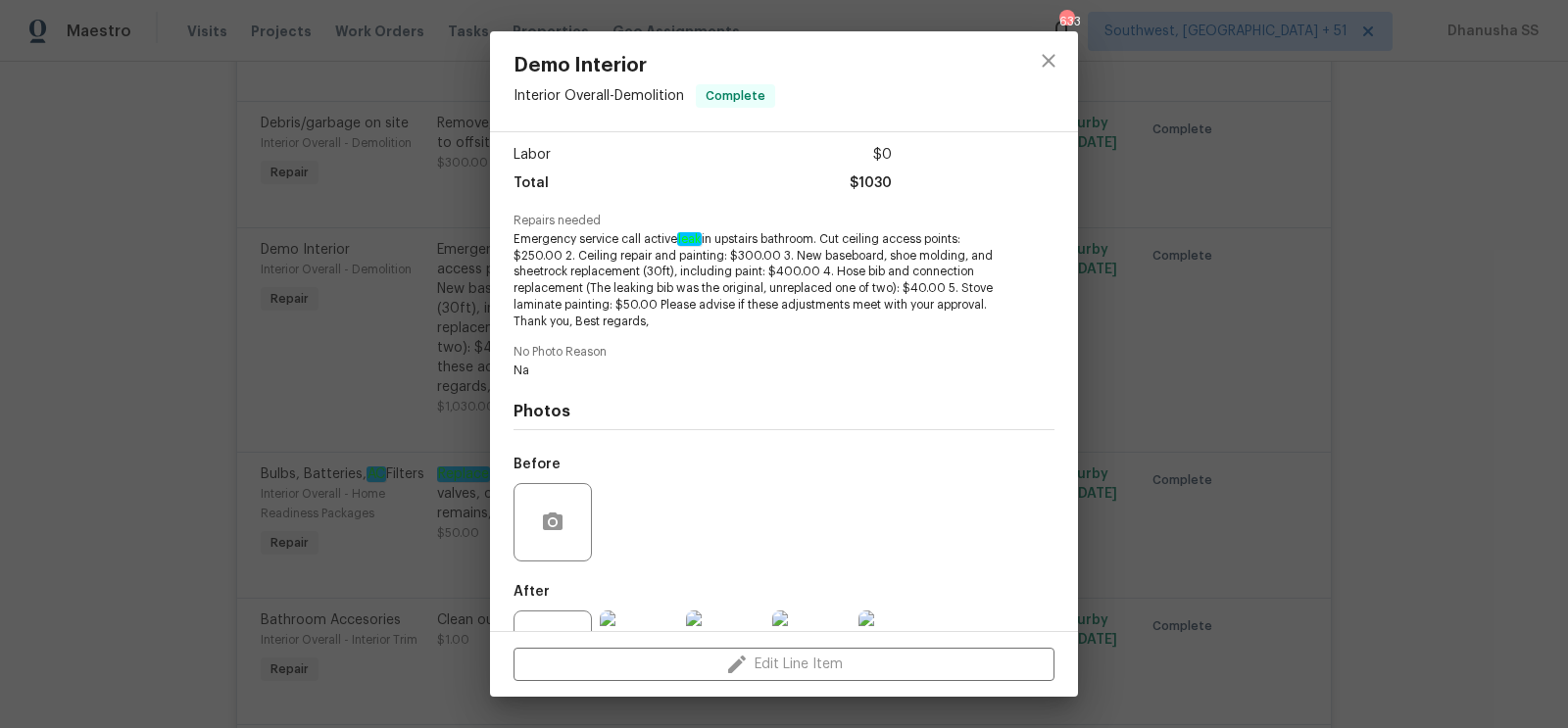
scroll to position [147, 0]
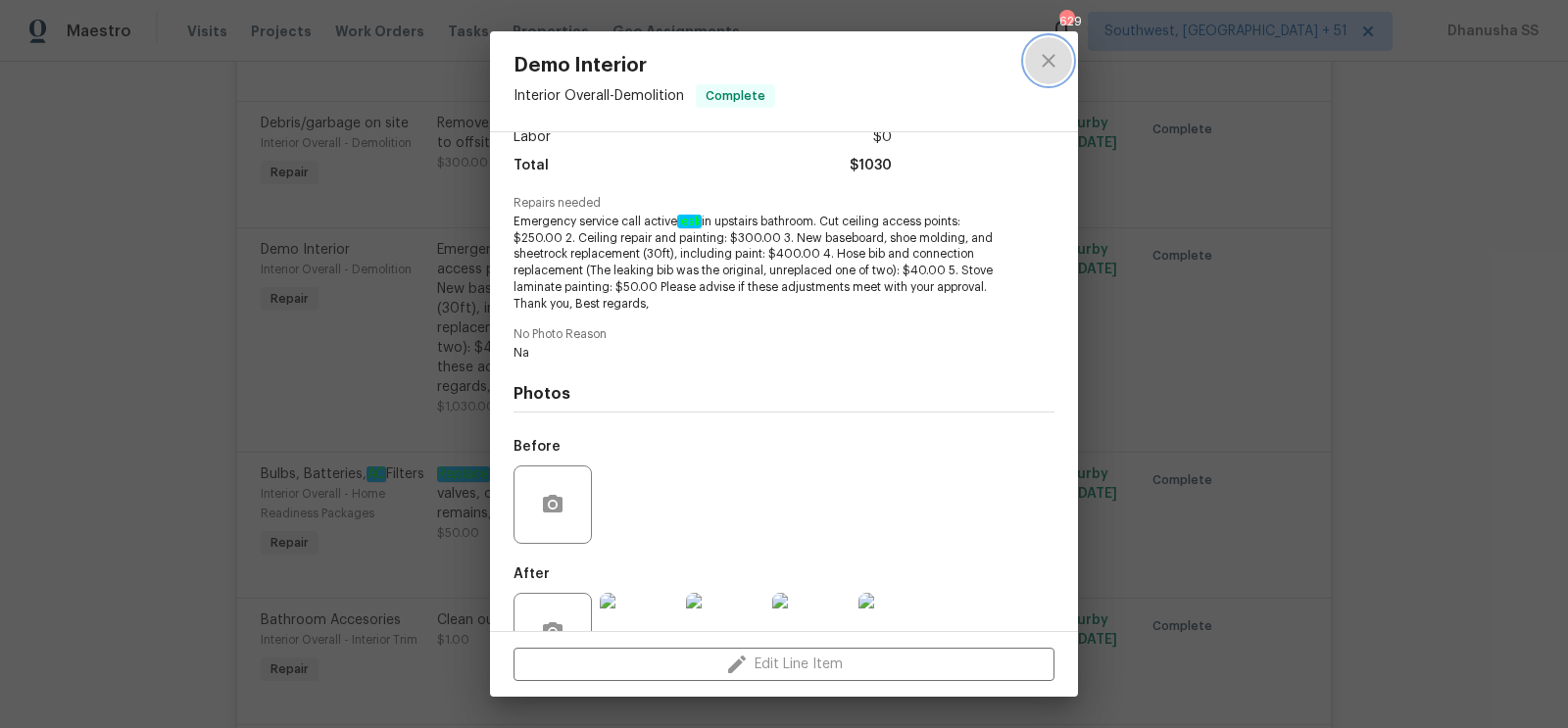
click at [1057, 76] on button "close" at bounding box center [1048, 60] width 47 height 47
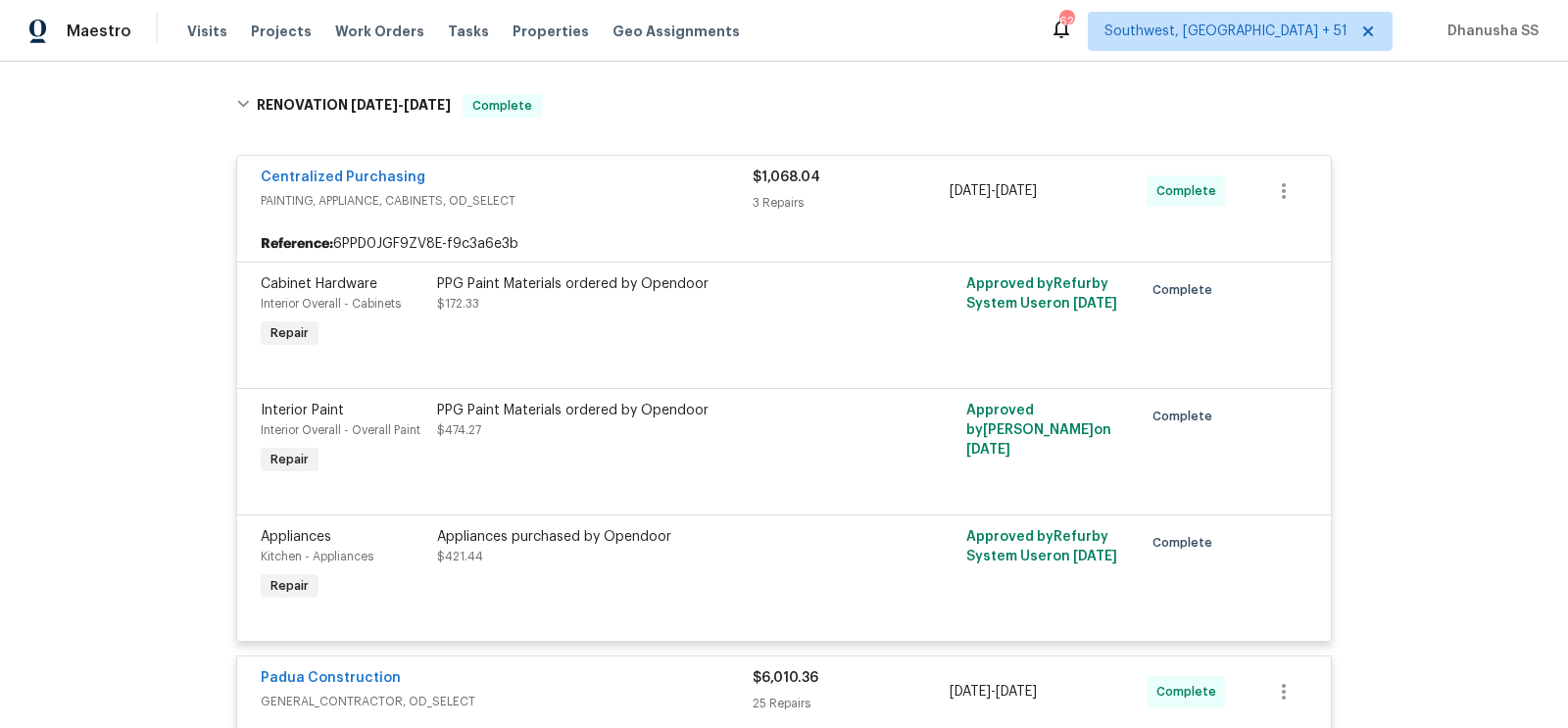
scroll to position [0, 0]
